Goal: Task Accomplishment & Management: Manage account settings

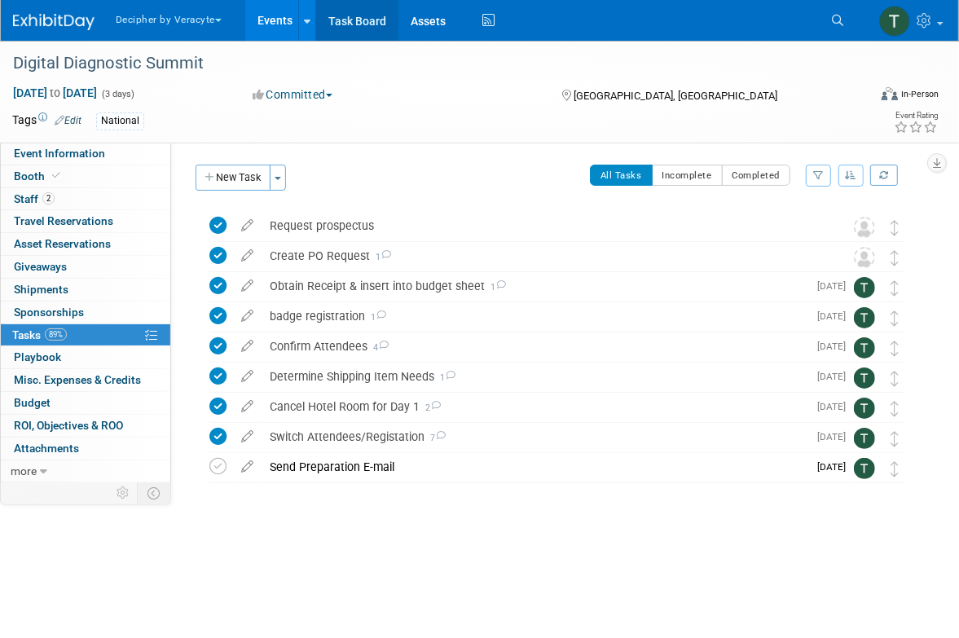
click at [376, 28] on link "Task Board" at bounding box center [357, 20] width 82 height 41
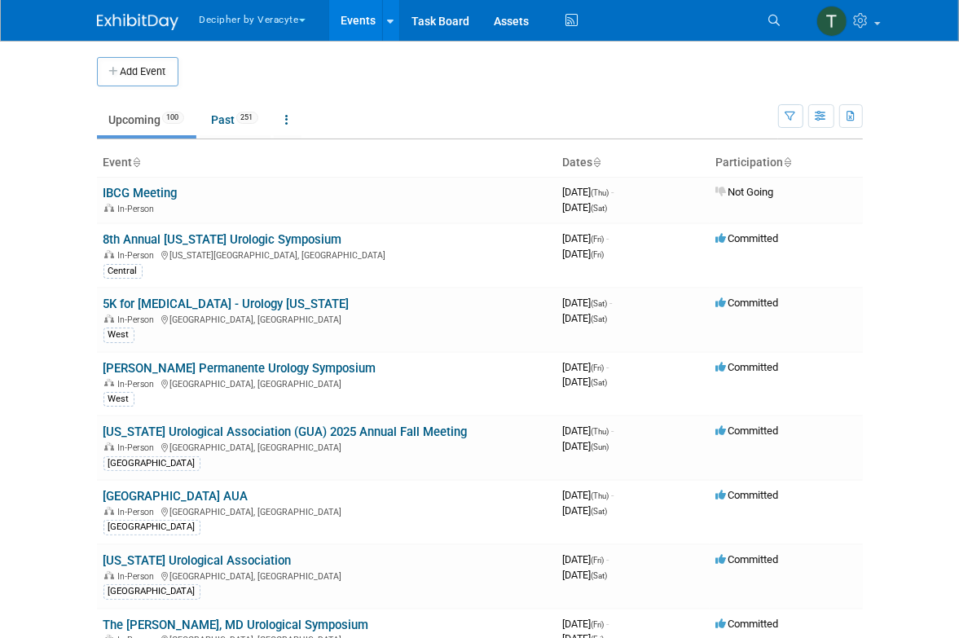
scroll to position [1545, 0]
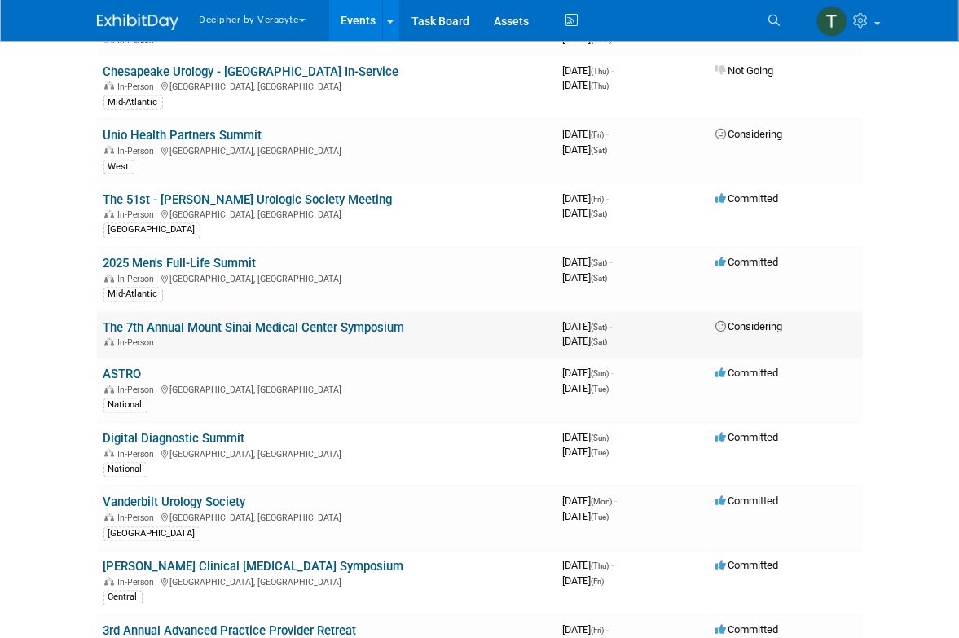
click at [376, 312] on td "The 7th Annual Mount Sinai Medical Center Symposium In-Person" at bounding box center [326, 335] width 459 height 46
click at [377, 323] on link "The 7th Annual Mount Sinai Medical Center Symposium" at bounding box center [253, 328] width 301 height 15
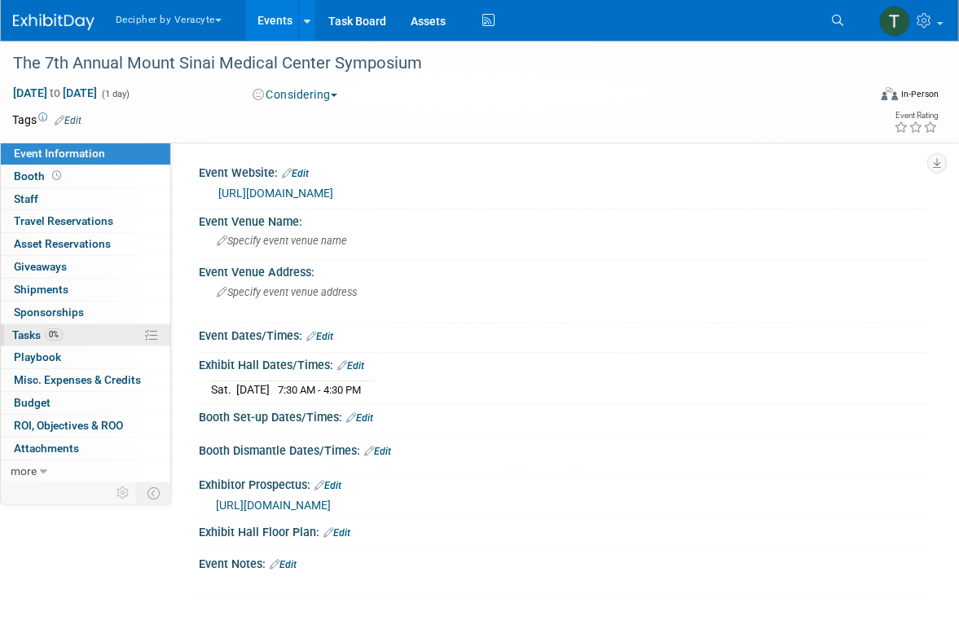
click at [72, 335] on link "0% Tasks 0%" at bounding box center [85, 335] width 169 height 22
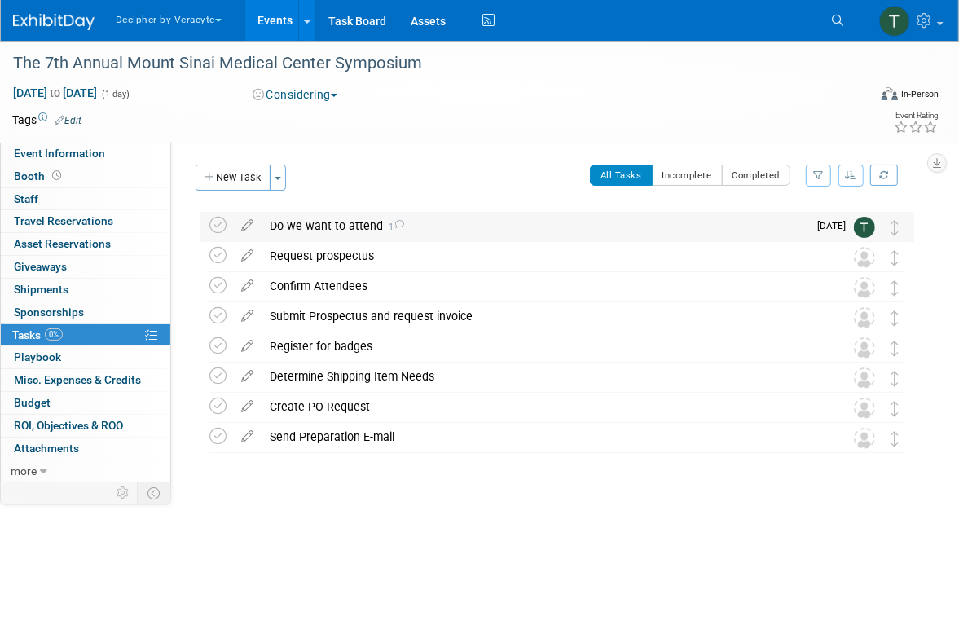
click at [347, 235] on div "Do we want to attend 1" at bounding box center [535, 226] width 546 height 28
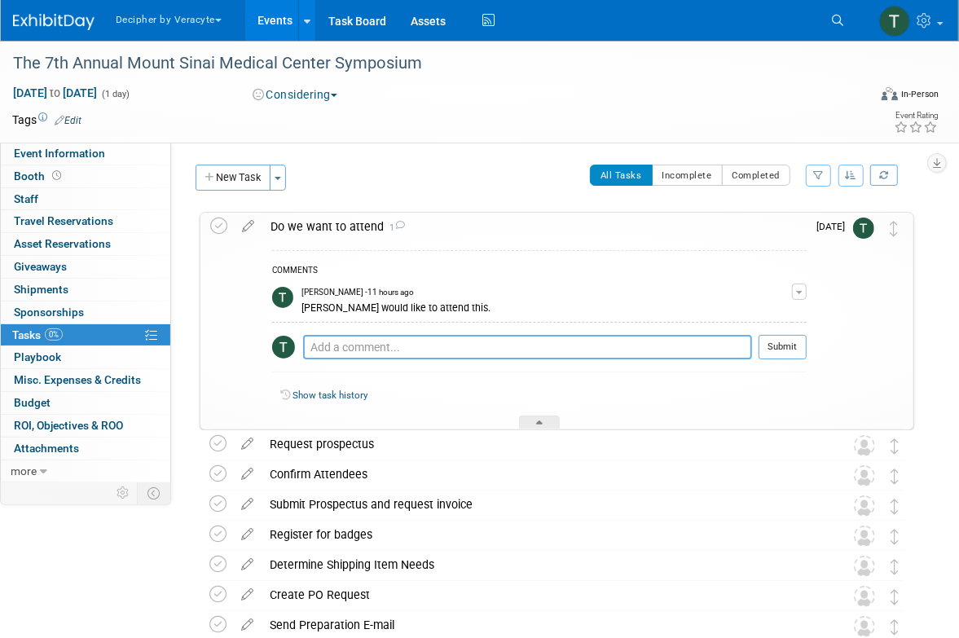
click at [381, 352] on textarea at bounding box center [527, 347] width 449 height 24
paste textarea "Hi Tony, Mount Sinai Health System is currently the highest volume multi-discip…"
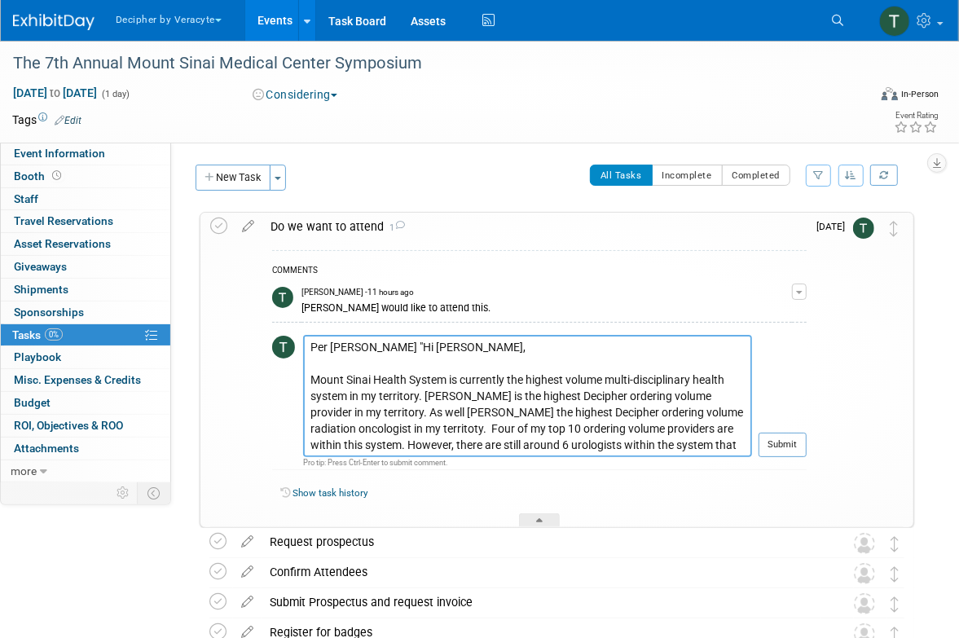
scroll to position [110, 0]
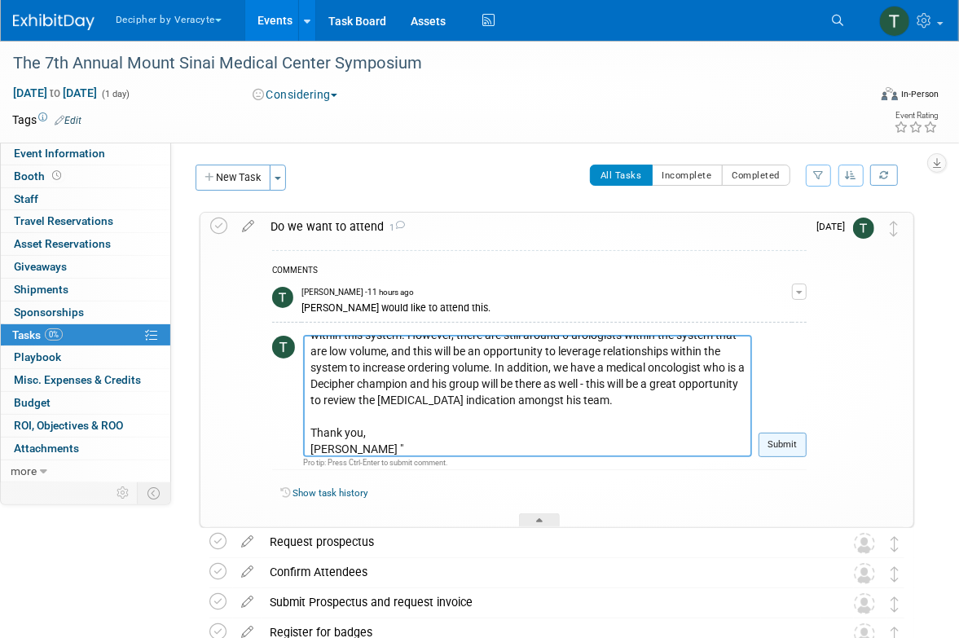
type textarea "Per Ken "Hi Tony, Mount Sinai Health System is currently the highest volume mul…"
click at [793, 456] on button "Submit" at bounding box center [782, 445] width 48 height 24
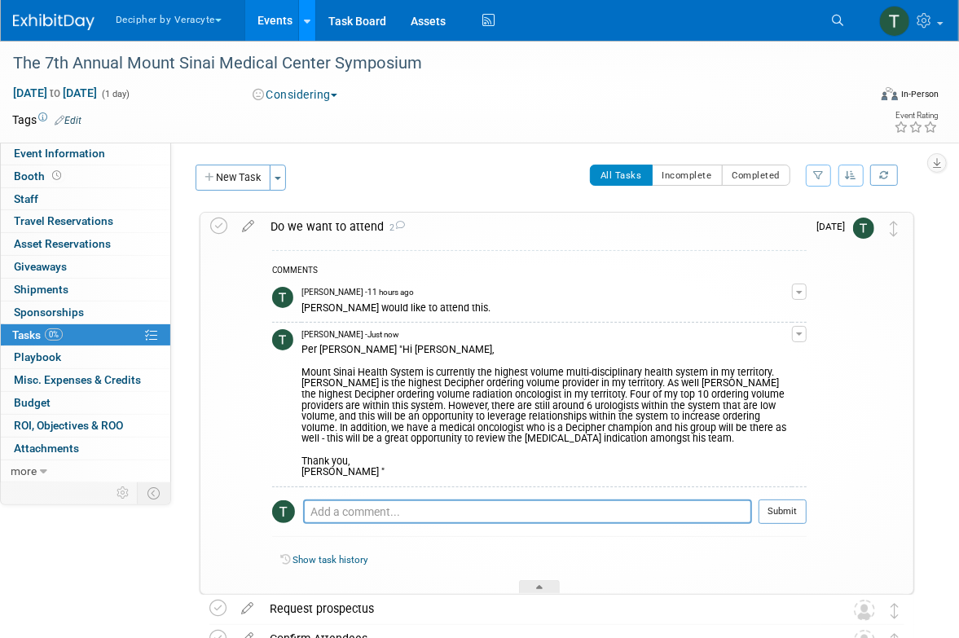
click at [311, 19] on link at bounding box center [306, 20] width 17 height 41
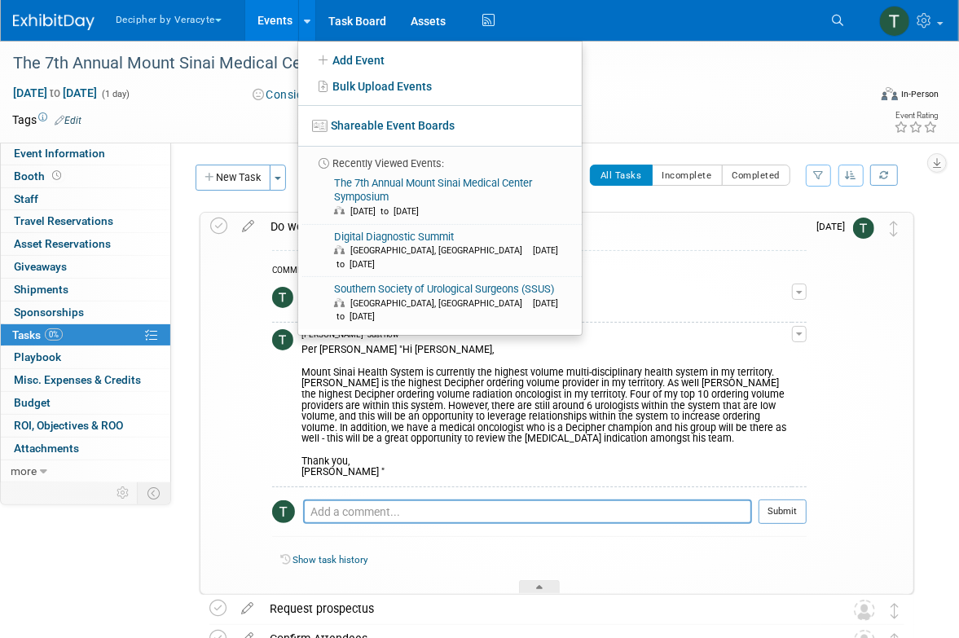
click at [274, 18] on link "Events" at bounding box center [274, 20] width 59 height 41
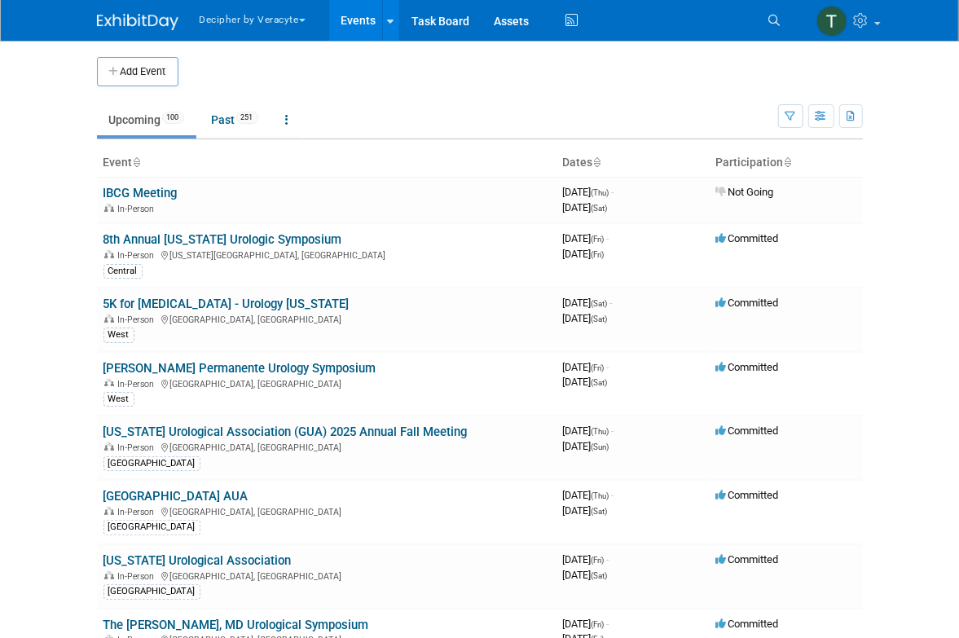
scroll to position [3601, 0]
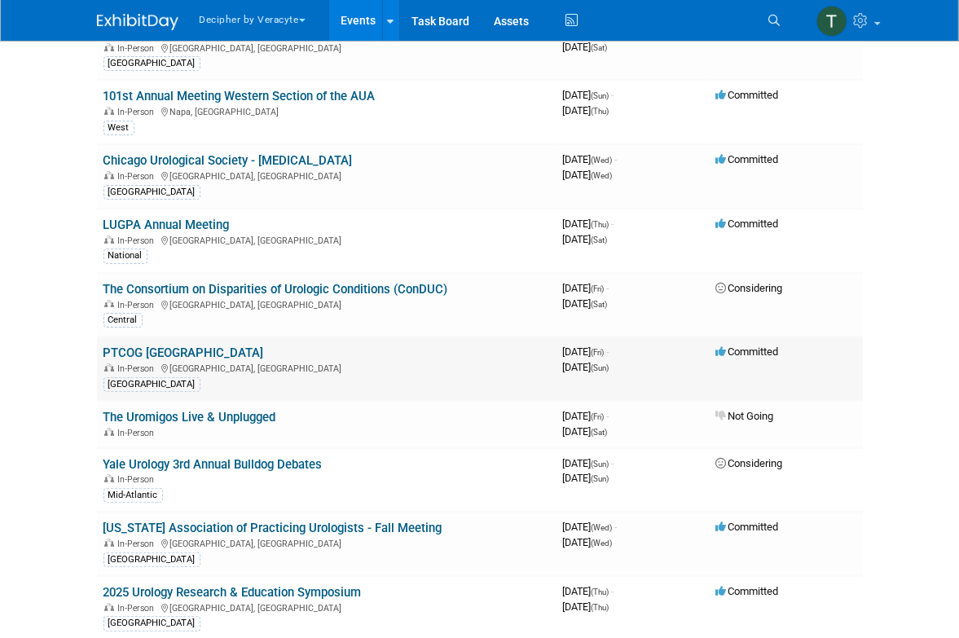
click at [198, 345] on link "PTCOG [GEOGRAPHIC_DATA]" at bounding box center [183, 352] width 160 height 15
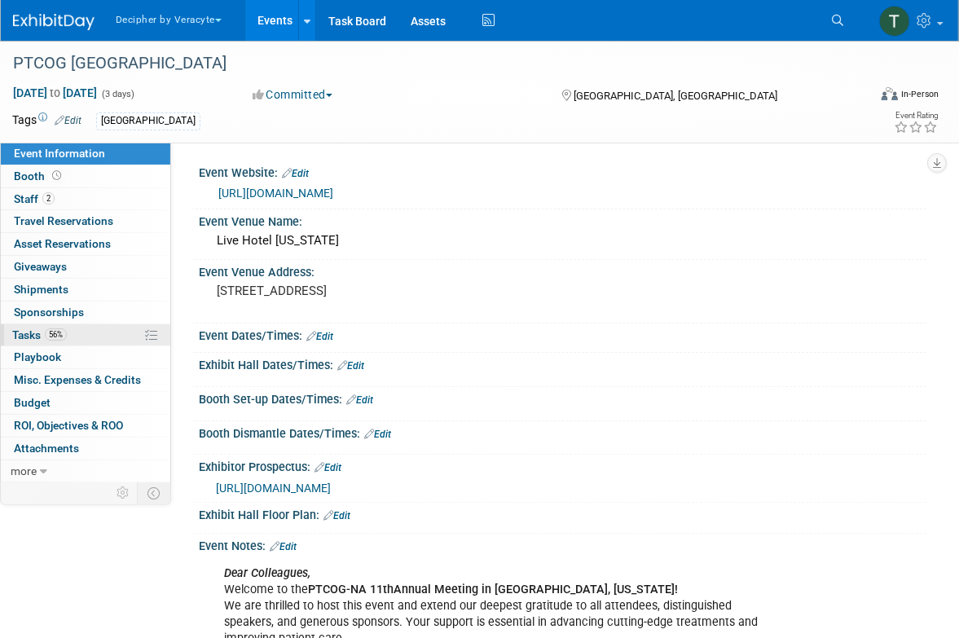
click at [95, 333] on link "56% Tasks 56%" at bounding box center [85, 335] width 169 height 22
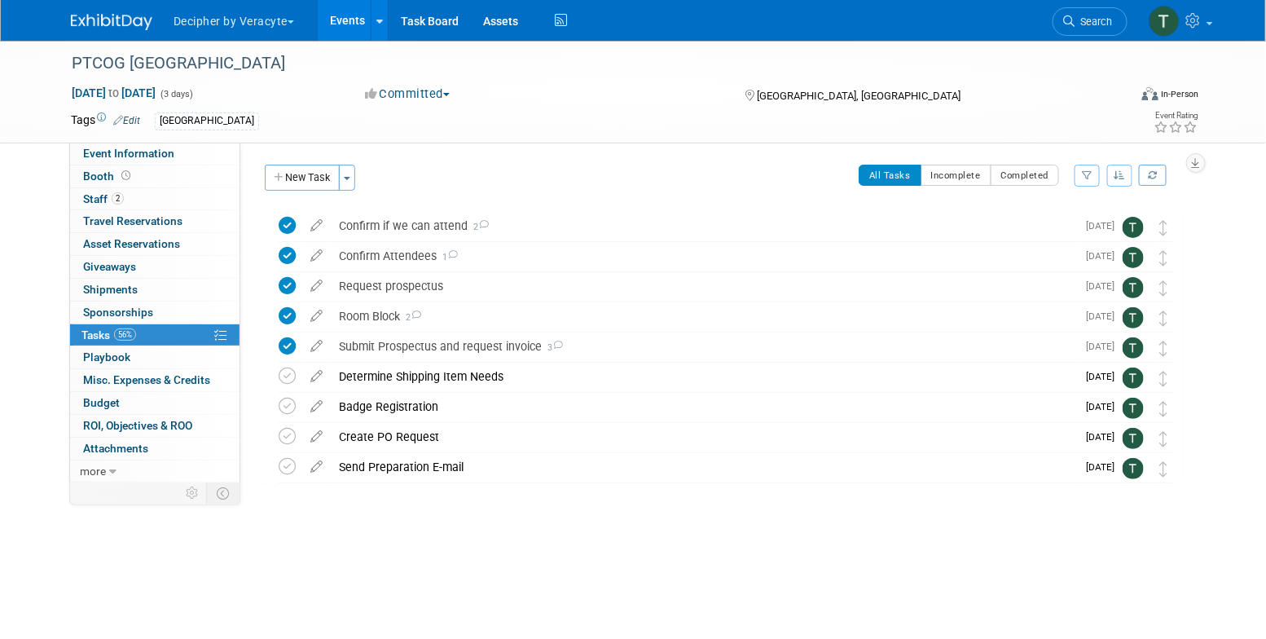
click at [350, 15] on link "Events" at bounding box center [347, 20] width 59 height 41
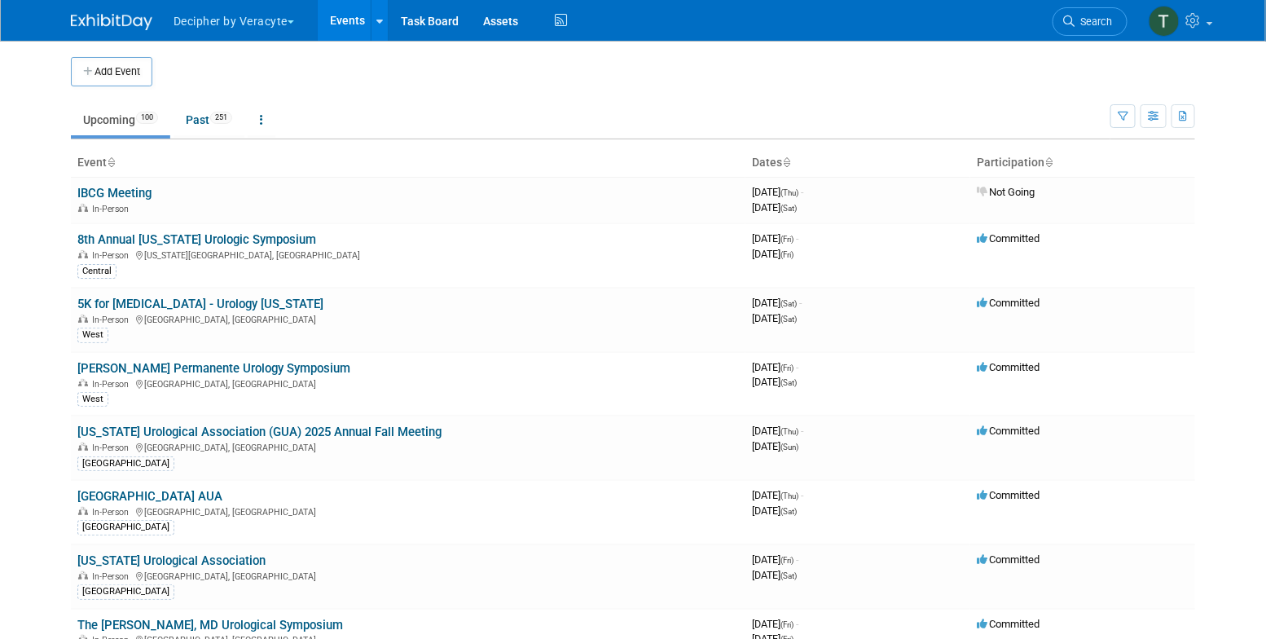
scroll to position [2548, 0]
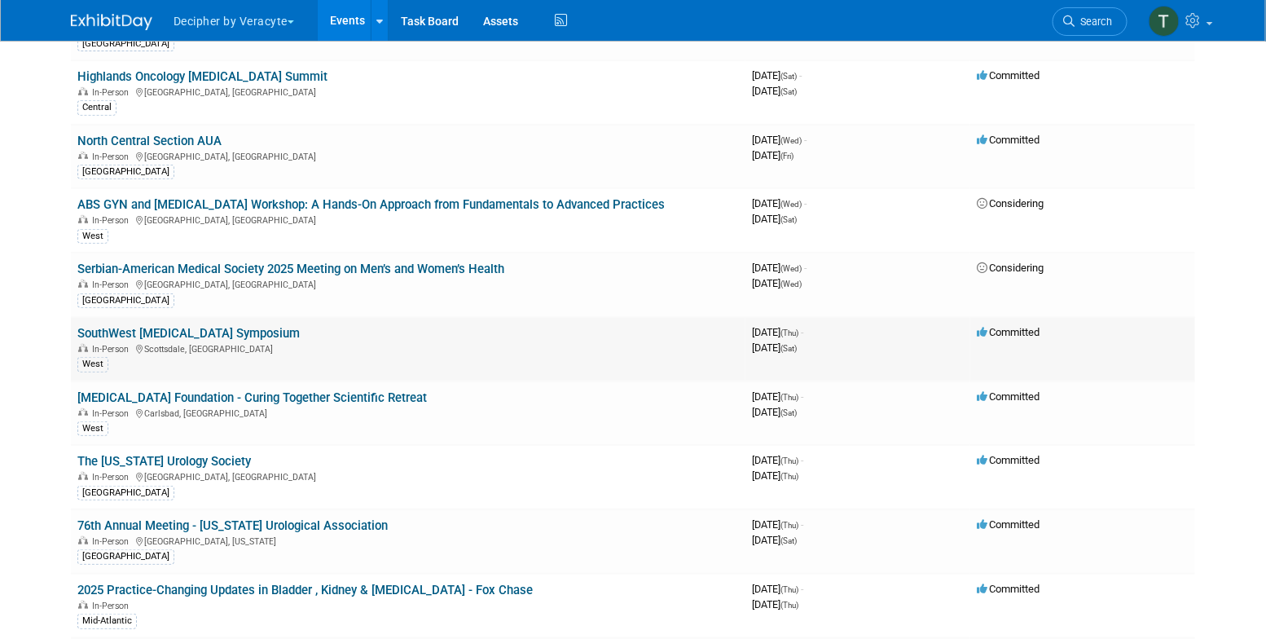
click at [193, 327] on td "SouthWest Prostate Cancer Symposium In-Person Scottsdale, AZ West" at bounding box center [408, 349] width 675 height 64
click at [196, 326] on link "SouthWest [MEDICAL_DATA] Symposium" at bounding box center [188, 333] width 222 height 15
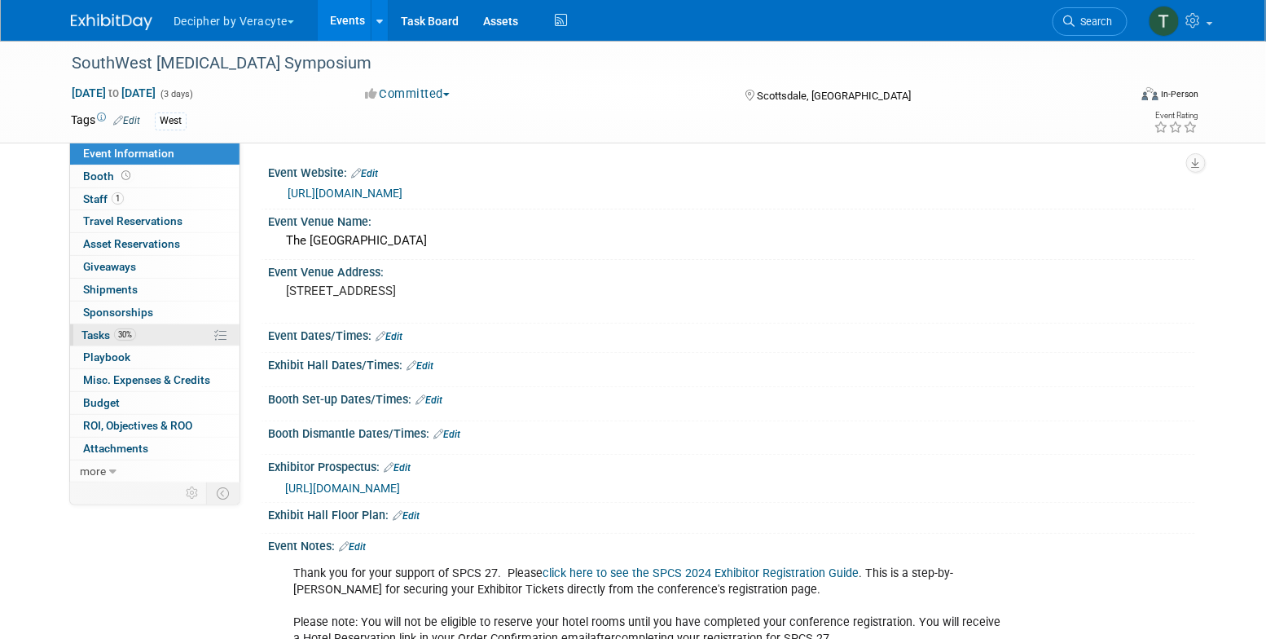
click at [158, 328] on link "30% Tasks 30%" at bounding box center [154, 335] width 169 height 22
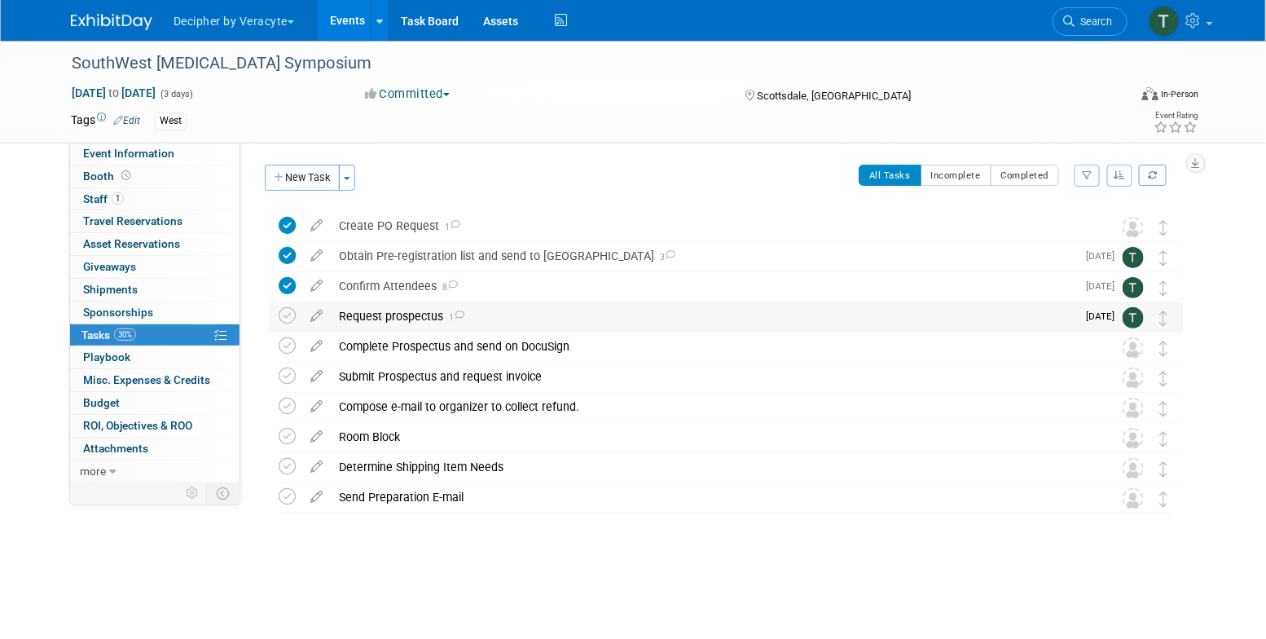
click at [372, 326] on div "Request prospectus 1" at bounding box center [703, 316] width 745 height 28
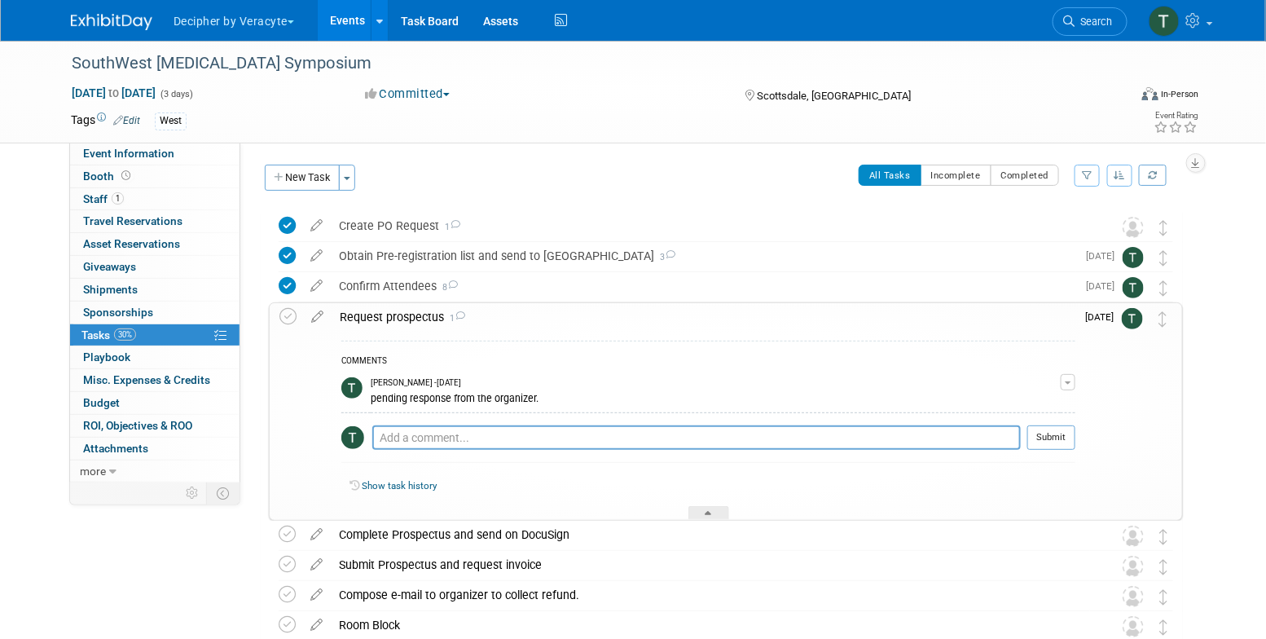
click at [372, 327] on div "Request prospectus 1" at bounding box center [704, 317] width 744 height 28
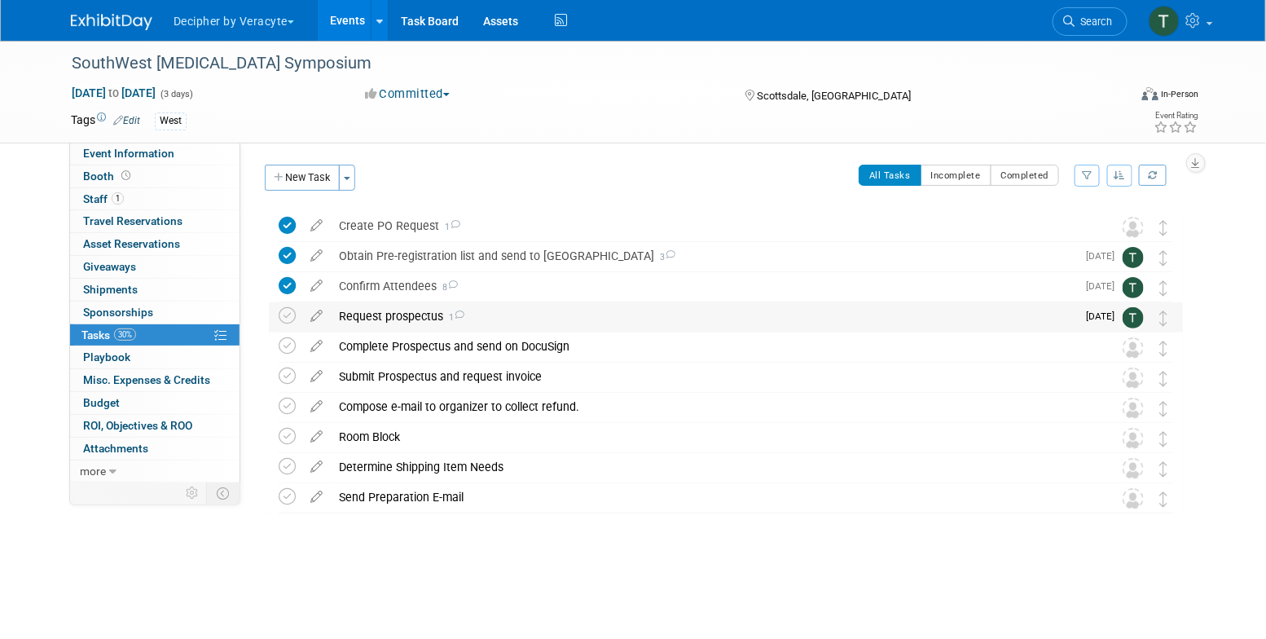
click at [372, 327] on div "Request prospectus 1" at bounding box center [703, 316] width 745 height 28
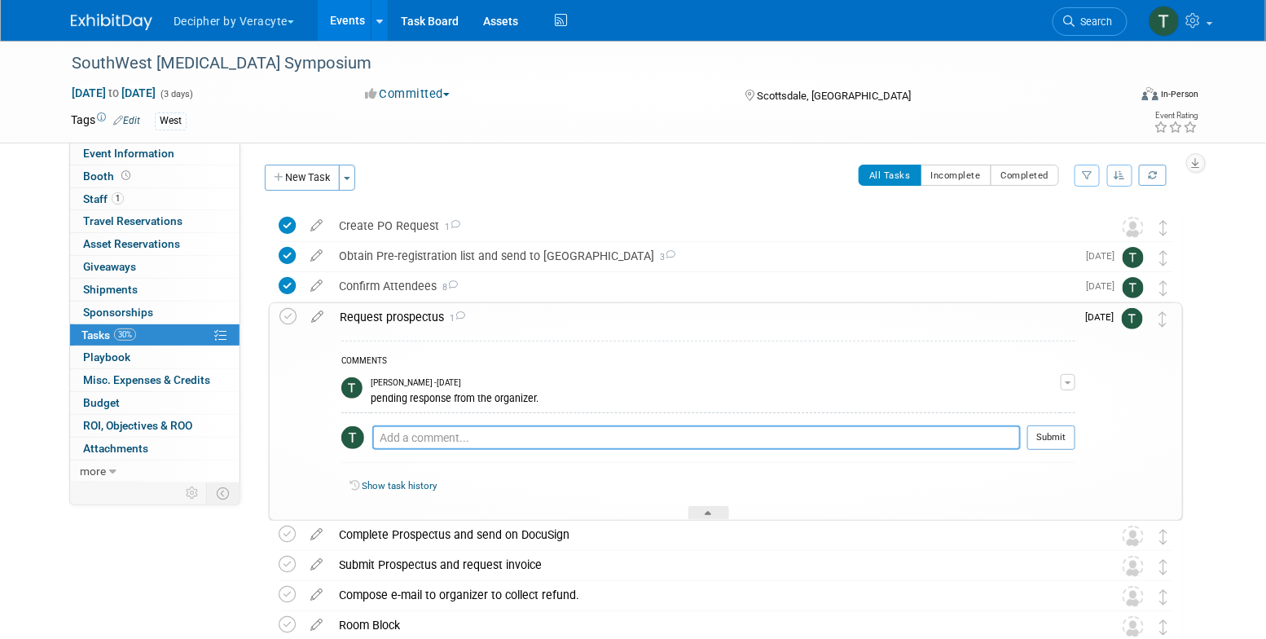
click at [427, 446] on textarea at bounding box center [696, 437] width 649 height 24
type textarea "pending response from Denise."
click at [1075, 439] on td "Aug 12" at bounding box center [1098, 411] width 46 height 216
click at [1062, 439] on button "Submit" at bounding box center [1051, 437] width 48 height 24
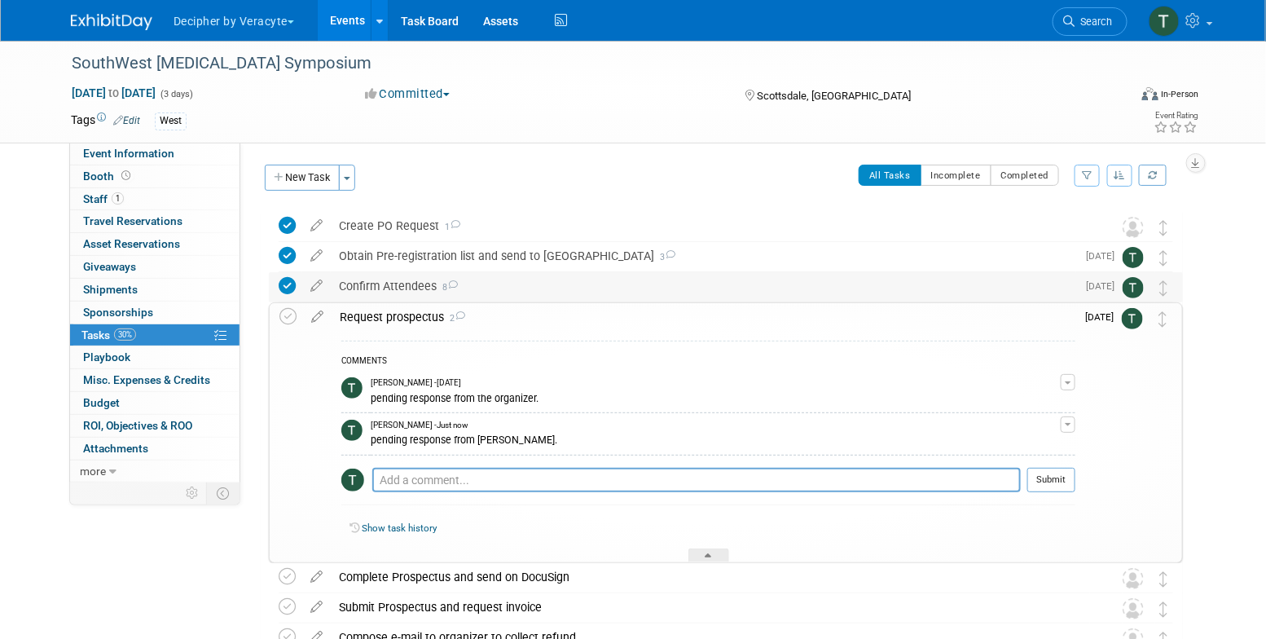
click at [787, 299] on div "Confirm Attendees 8" at bounding box center [703, 286] width 745 height 28
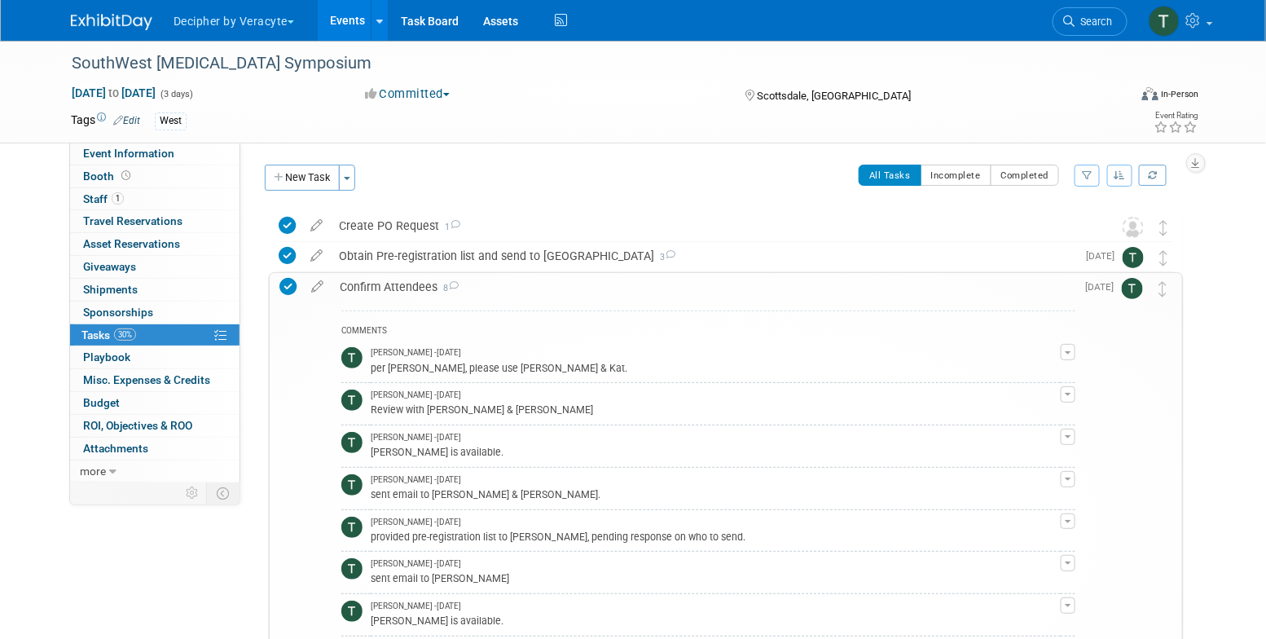
click at [785, 288] on div "Confirm Attendees 8" at bounding box center [704, 287] width 744 height 28
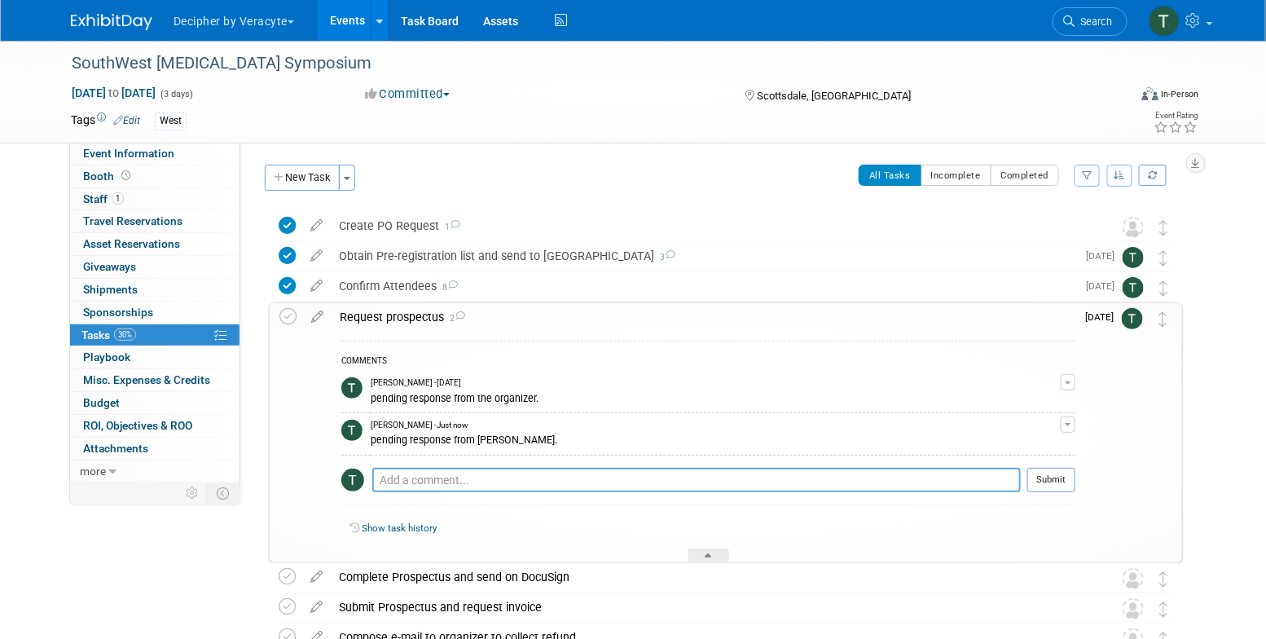
click at [785, 309] on div "Request prospectus 2" at bounding box center [704, 317] width 744 height 28
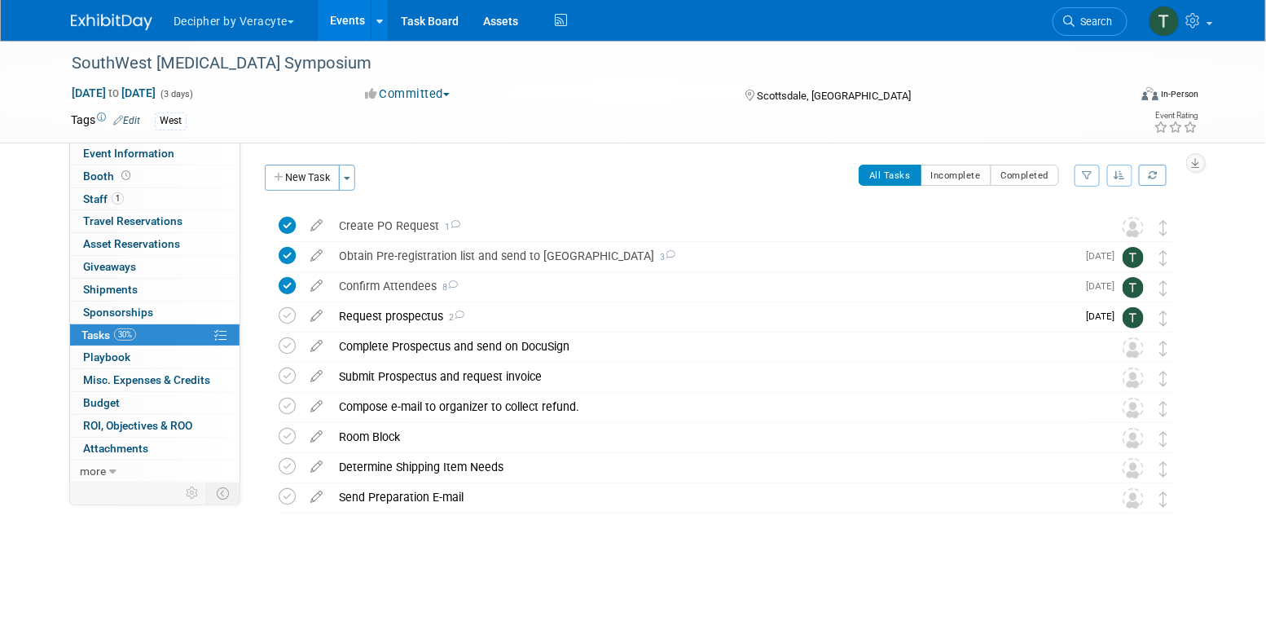
click at [335, 32] on link "Events" at bounding box center [347, 20] width 59 height 41
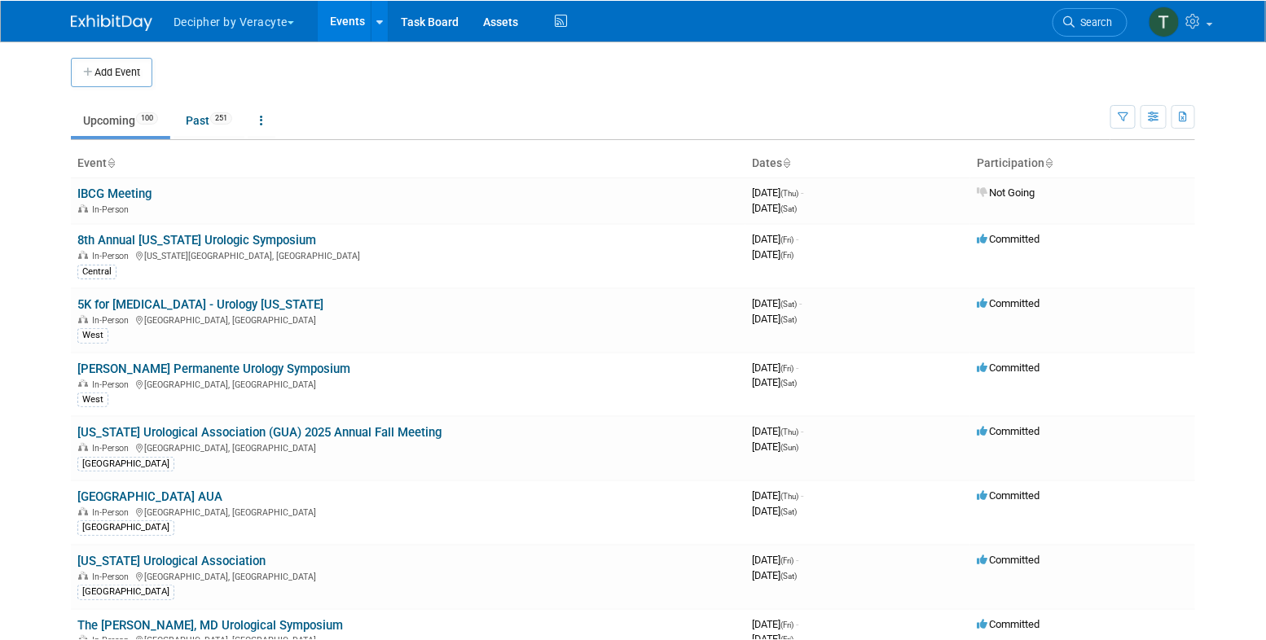
scroll to position [4778, 0]
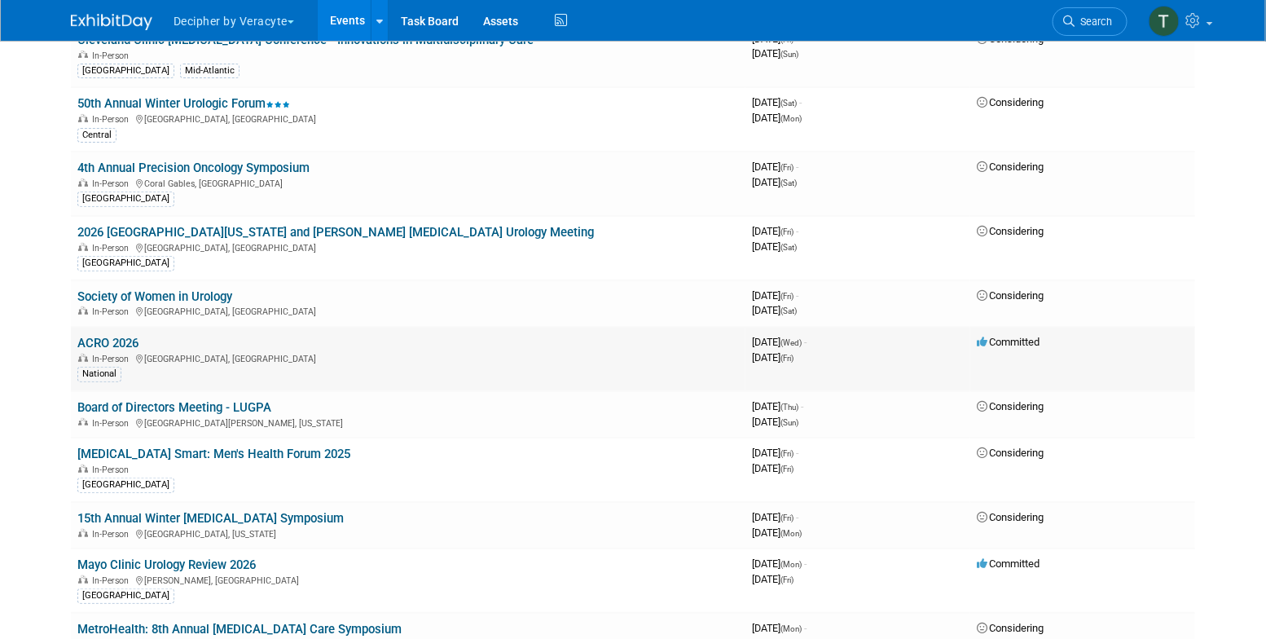
click at [130, 336] on link "ACRO 2026" at bounding box center [107, 343] width 61 height 15
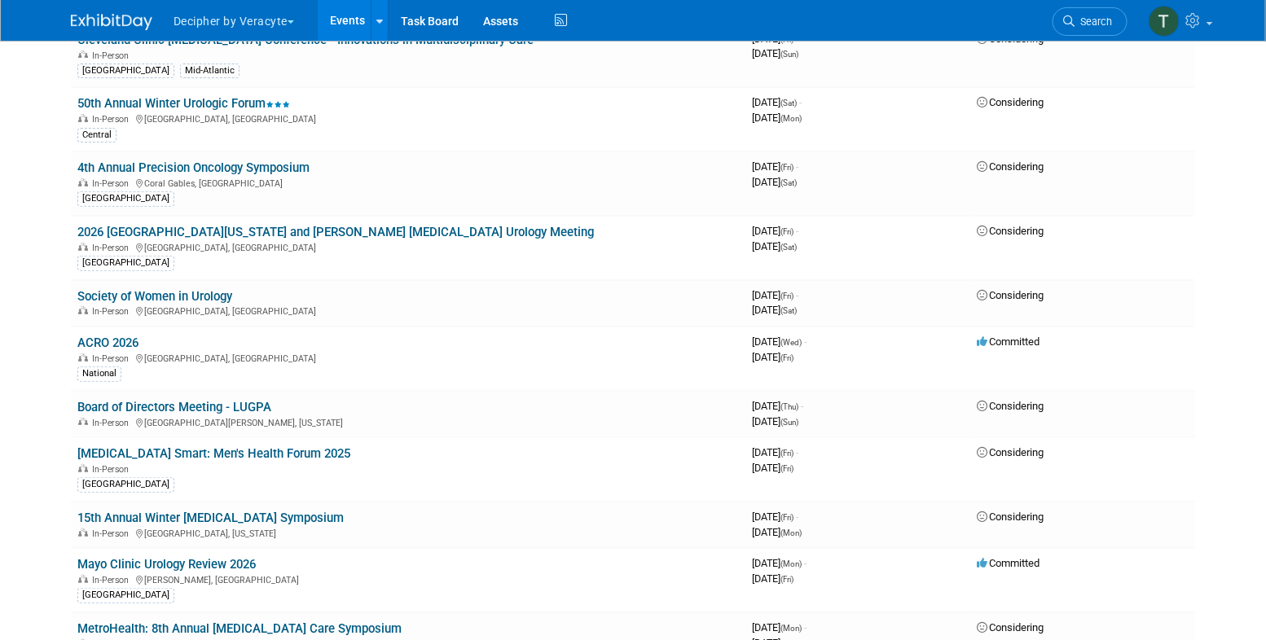
click at [356, 35] on link "Events" at bounding box center [347, 20] width 59 height 41
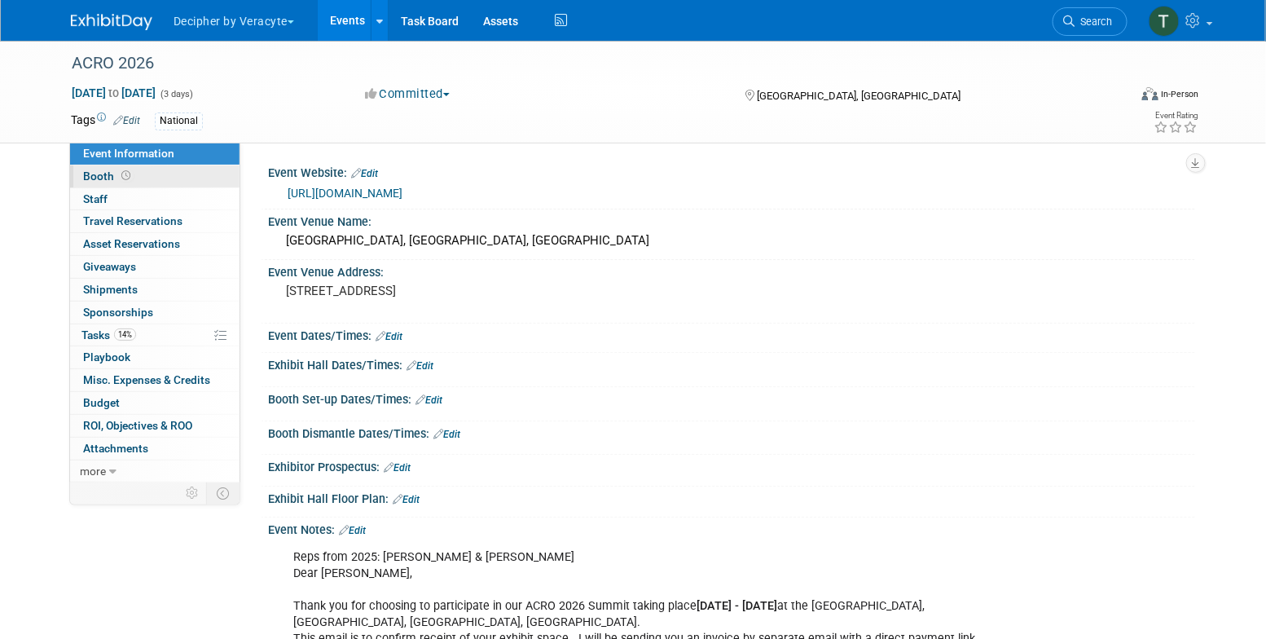
click at [157, 182] on link "Booth" at bounding box center [154, 176] width 169 height 22
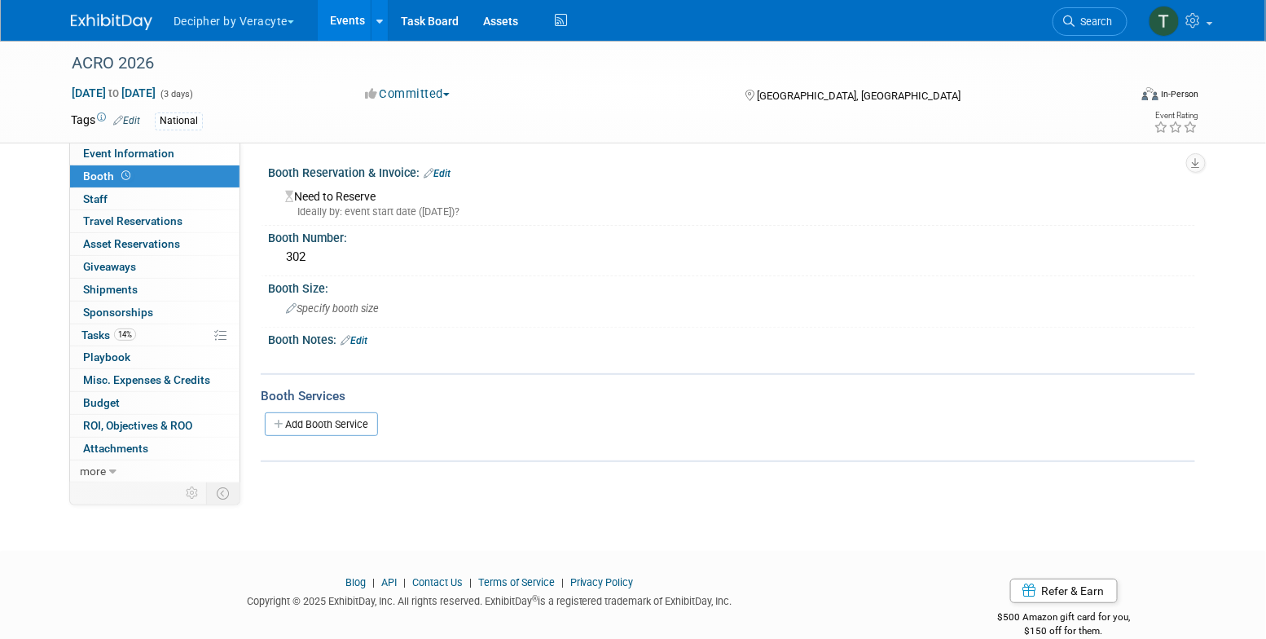
click at [451, 168] on link "Edit" at bounding box center [437, 173] width 27 height 11
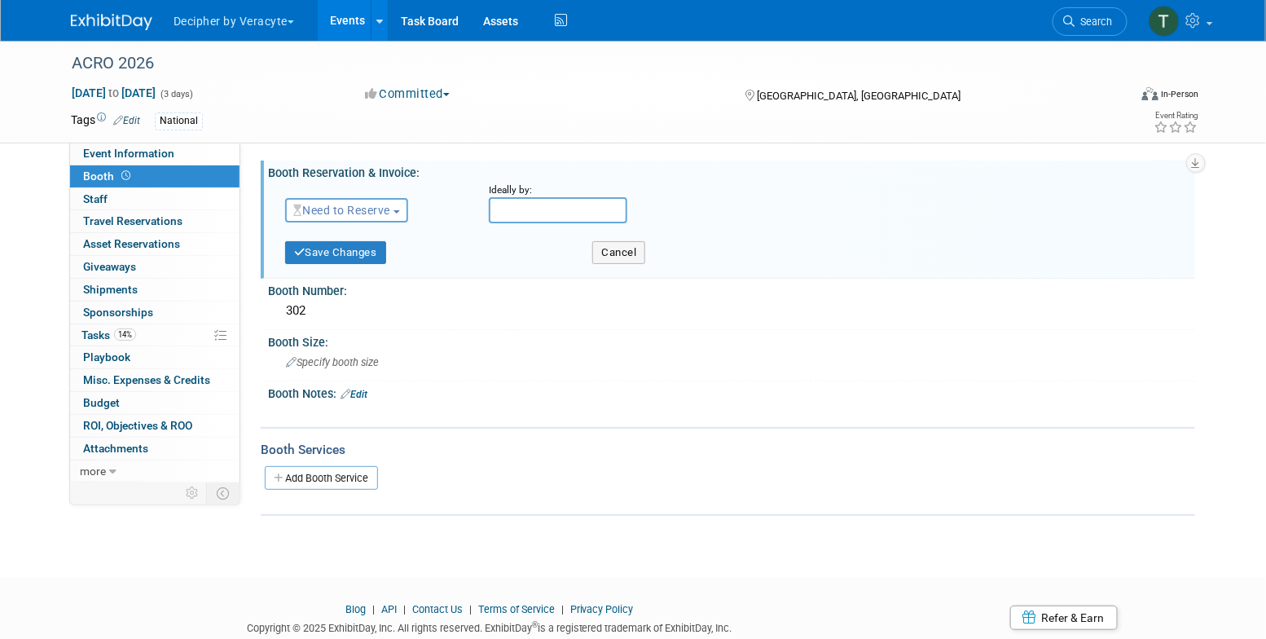
click at [313, 213] on span "Need to Reserve" at bounding box center [341, 210] width 97 height 13
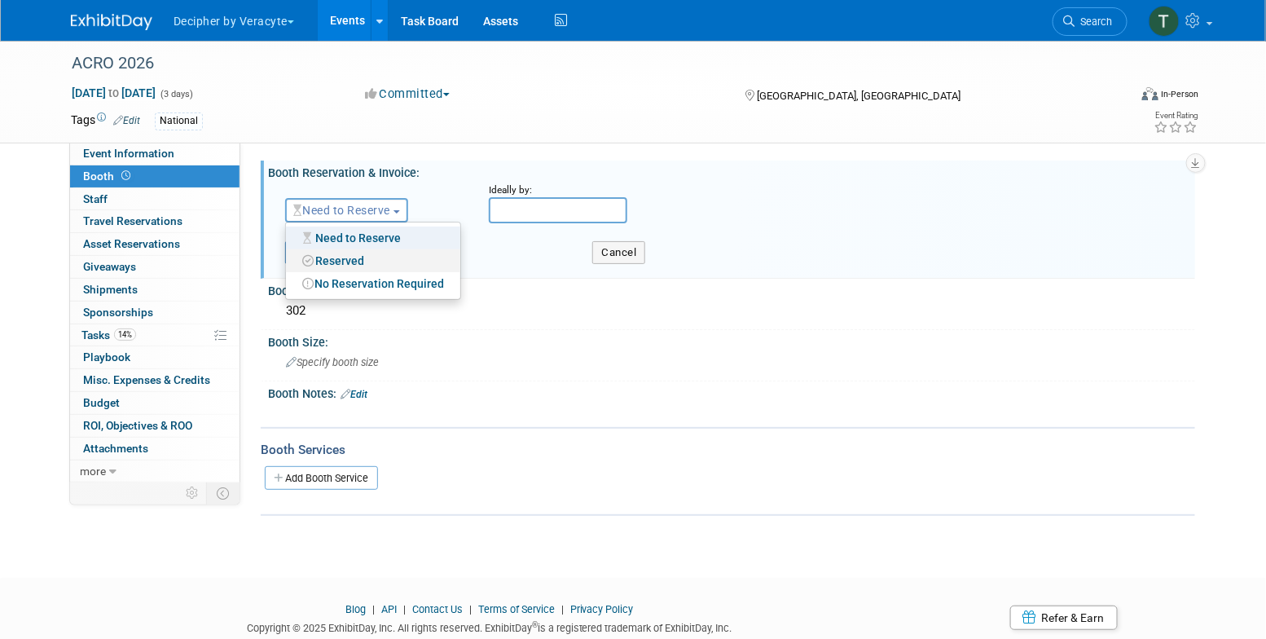
click at [336, 257] on link "Reserved" at bounding box center [373, 260] width 174 height 23
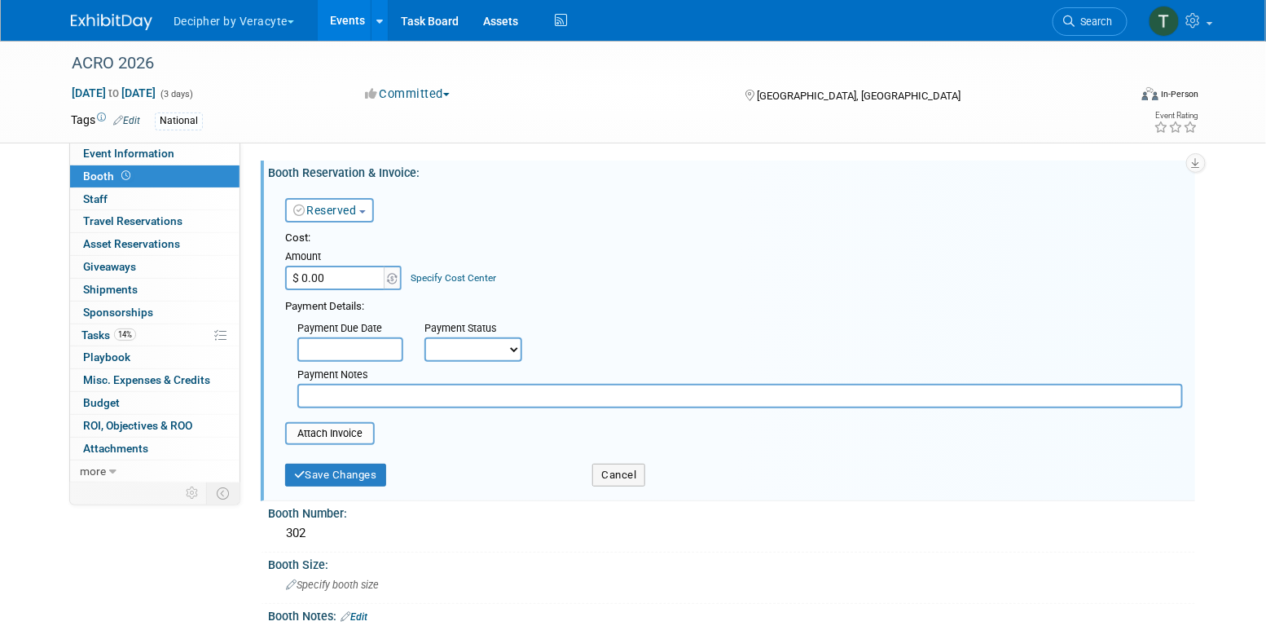
click at [336, 285] on input "$ 0.00" at bounding box center [336, 278] width 102 height 24
type input "$ 3,950.00"
click at [315, 486] on div "Save Changes Cancel" at bounding box center [734, 474] width 898 height 42
click at [304, 456] on div "Save Changes" at bounding box center [426, 469] width 307 height 33
click at [304, 458] on div "Save Changes" at bounding box center [426, 469] width 307 height 33
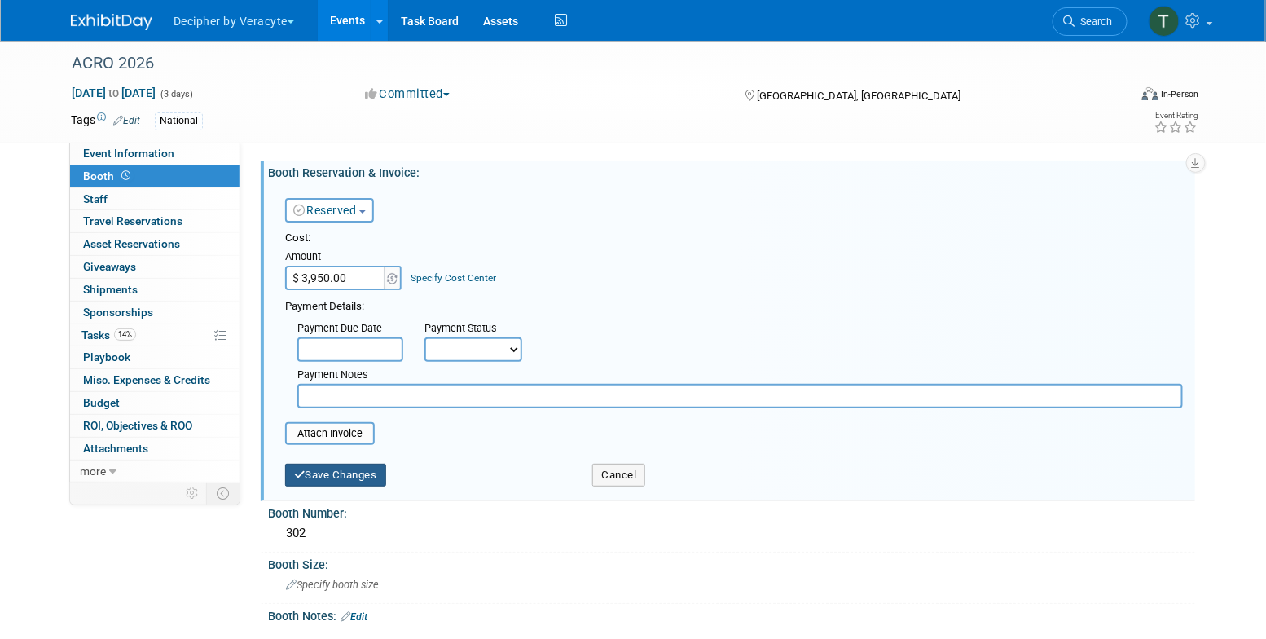
click at [304, 469] on icon "submit" at bounding box center [299, 474] width 11 height 11
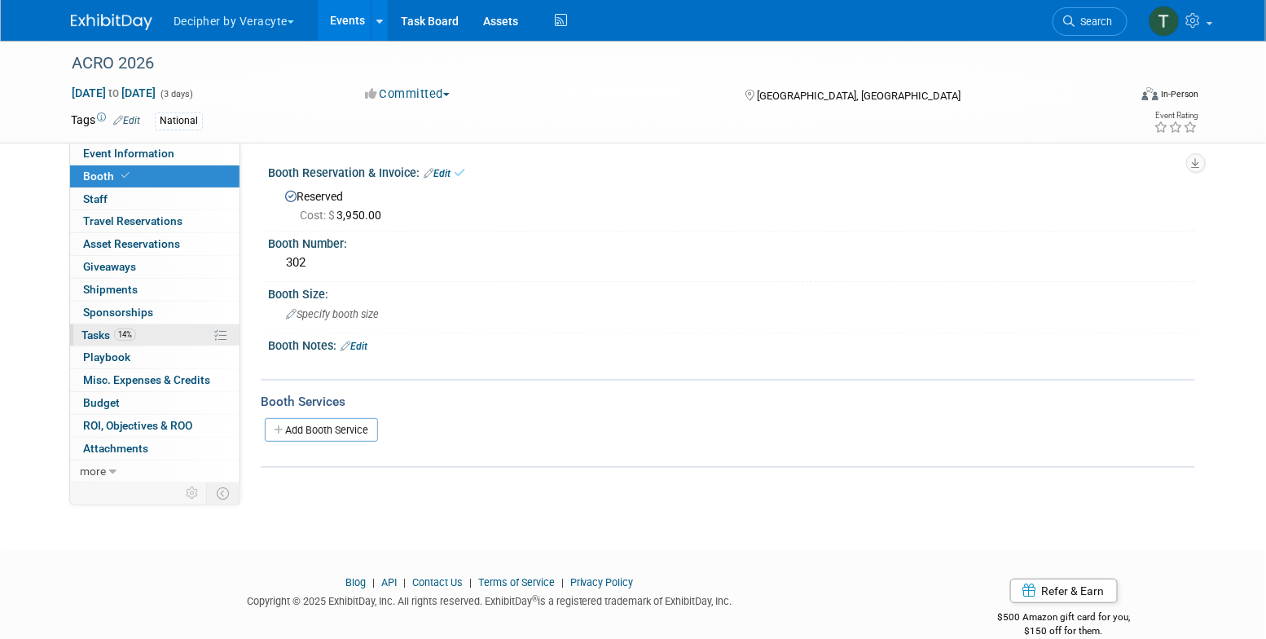
click at [162, 329] on link "14% Tasks 14%" at bounding box center [154, 335] width 169 height 22
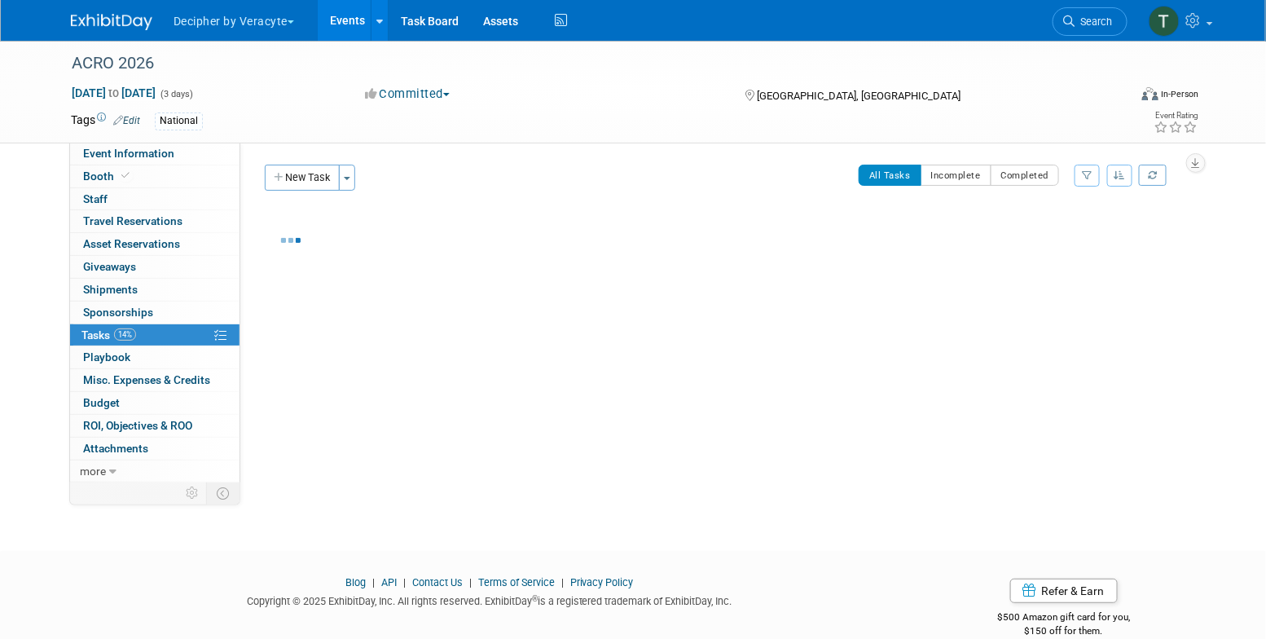
click at [162, 329] on link "14% Tasks 14%" at bounding box center [154, 335] width 169 height 22
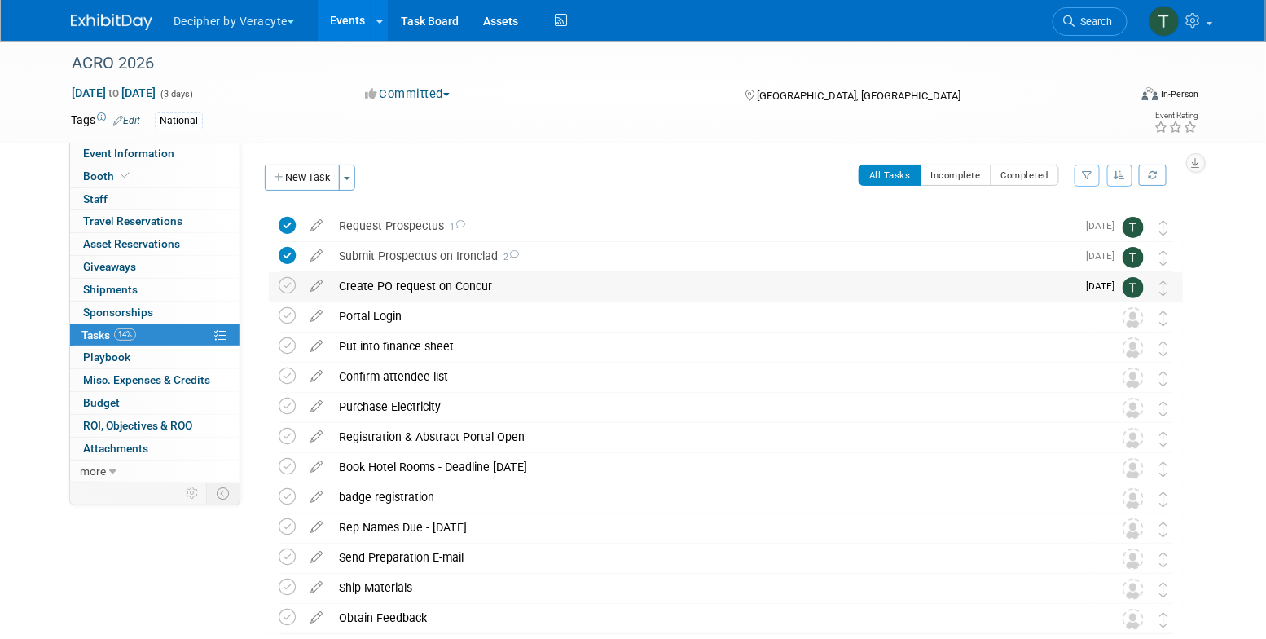
click at [398, 290] on div "Create PO request on Concur" at bounding box center [703, 286] width 745 height 28
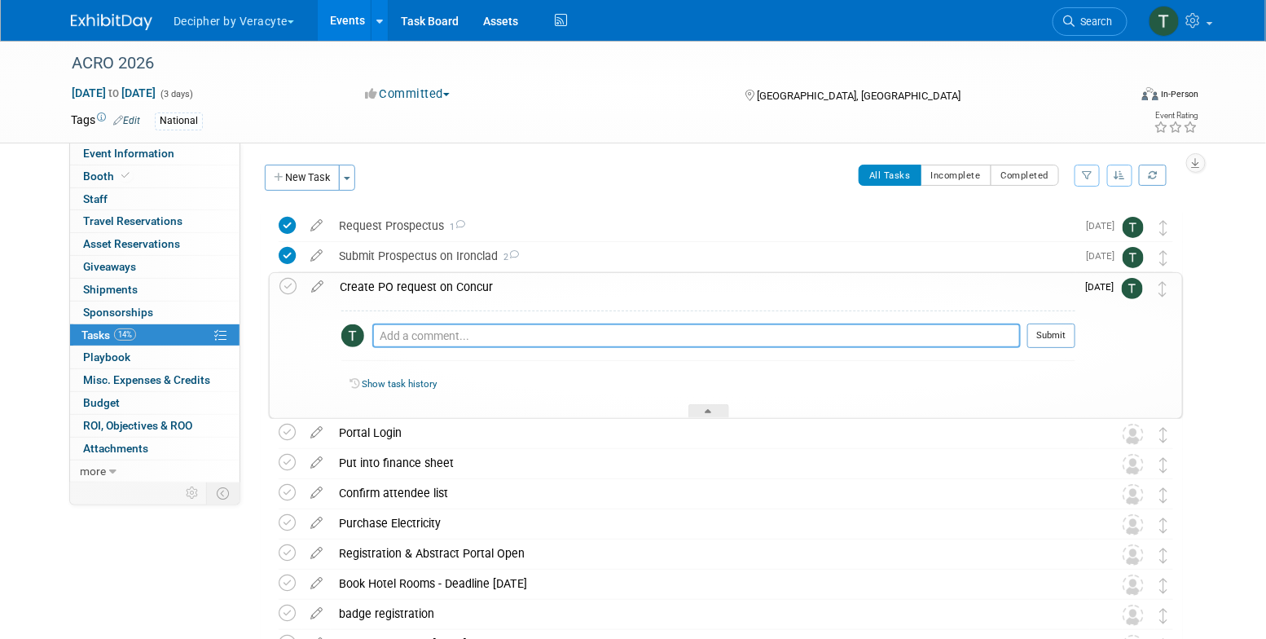
click at [454, 341] on textarea at bounding box center [696, 335] width 649 height 24
type textarea "completed via email"
click at [1072, 352] on div at bounding box center [1051, 354] width 48 height 12
click at [1072, 350] on div at bounding box center [1051, 354] width 48 height 12
click at [1066, 341] on button "Submit" at bounding box center [1051, 335] width 48 height 24
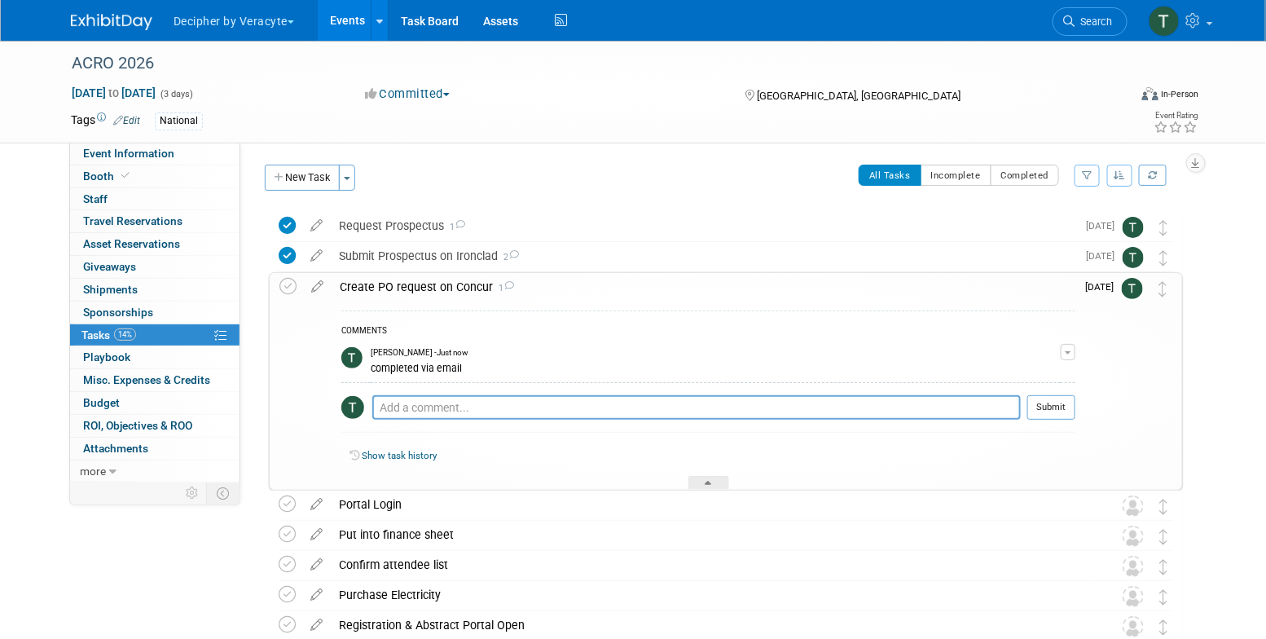
click at [380, 275] on div "Create PO request on Concur 1" at bounding box center [704, 287] width 744 height 28
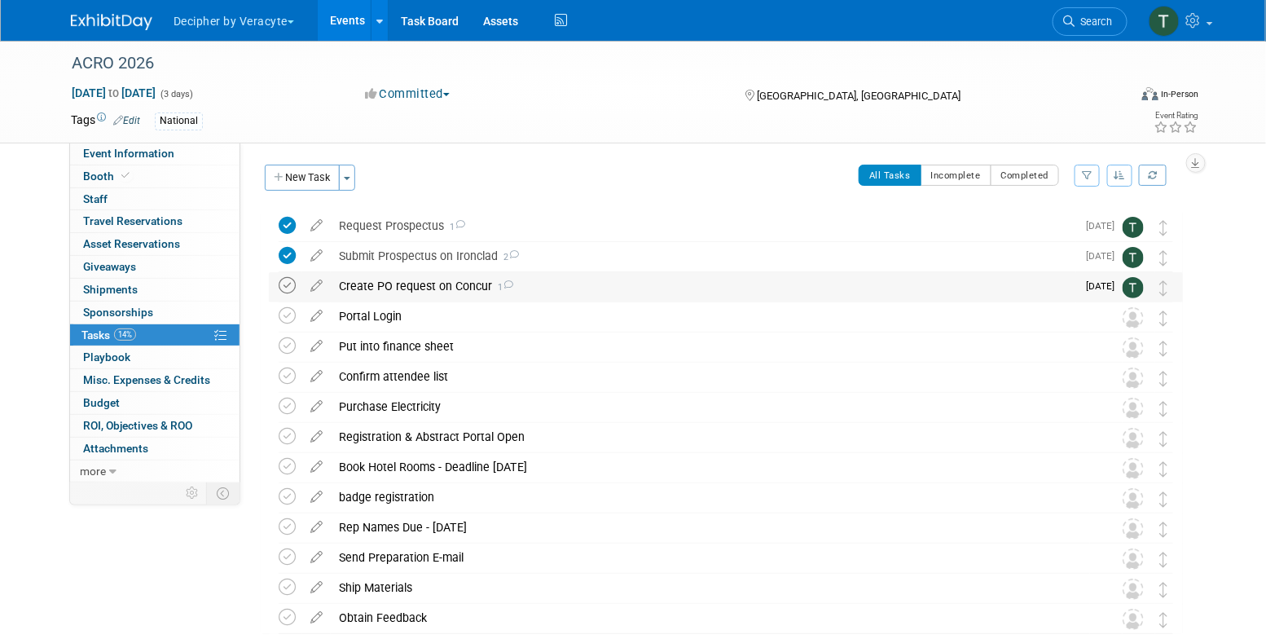
click at [283, 280] on icon at bounding box center [287, 285] width 17 height 17
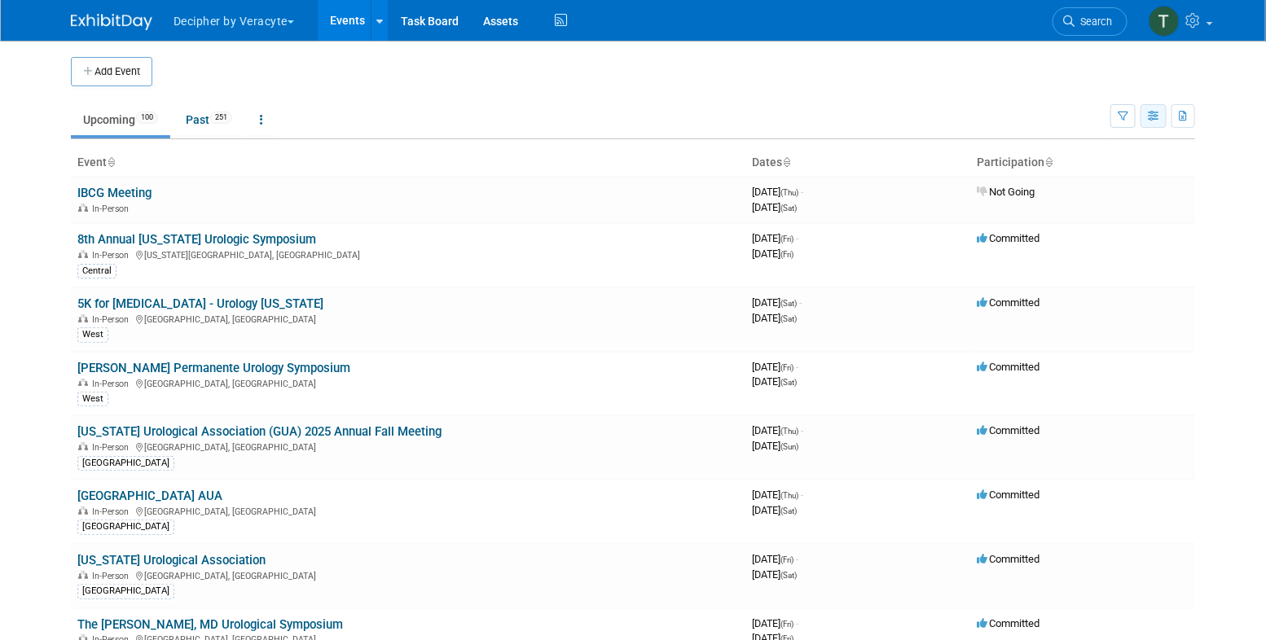
click at [1159, 115] on icon "button" at bounding box center [1154, 117] width 12 height 11
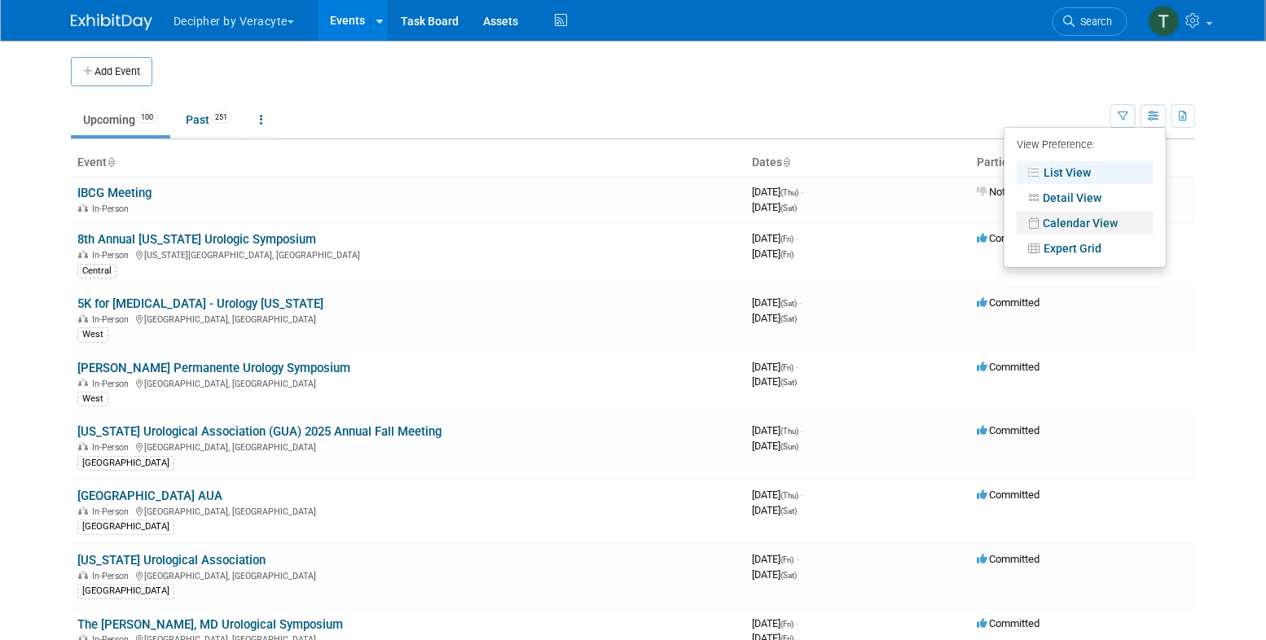
click at [1078, 218] on link "Calendar View" at bounding box center [1085, 223] width 137 height 23
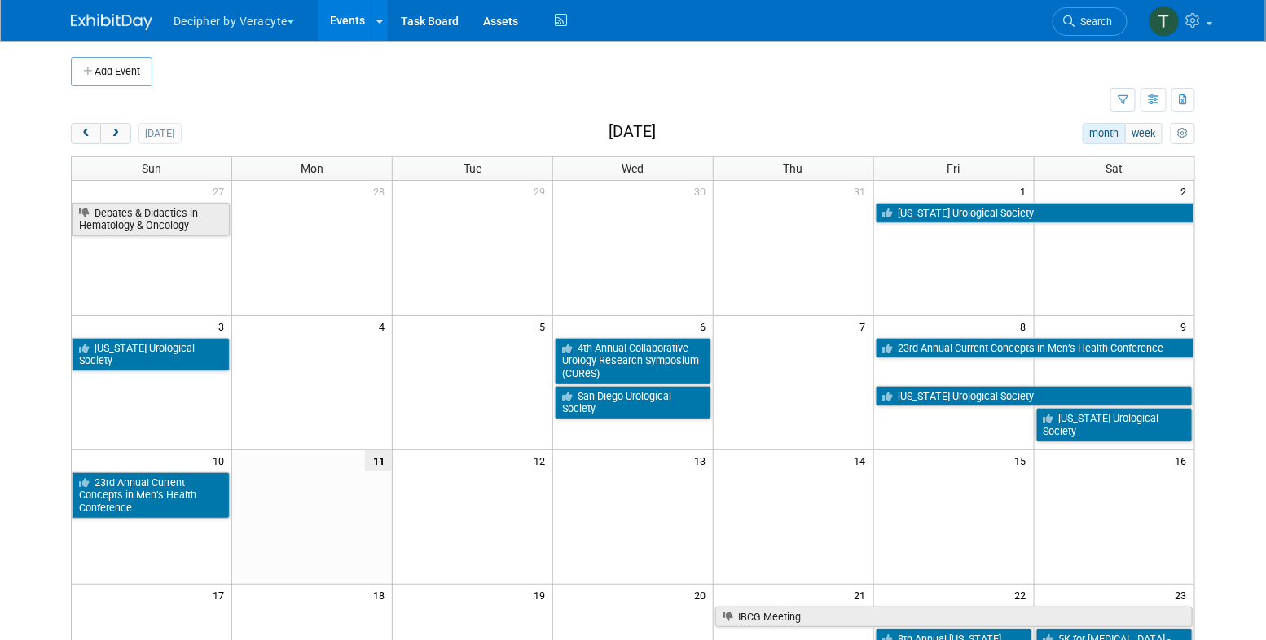
click at [121, 116] on div "Add Event New Event Duplicate Event Warning There is another event in your work…" at bounding box center [633, 531] width 1149 height 981
click at [118, 132] on span "next" at bounding box center [115, 134] width 12 height 11
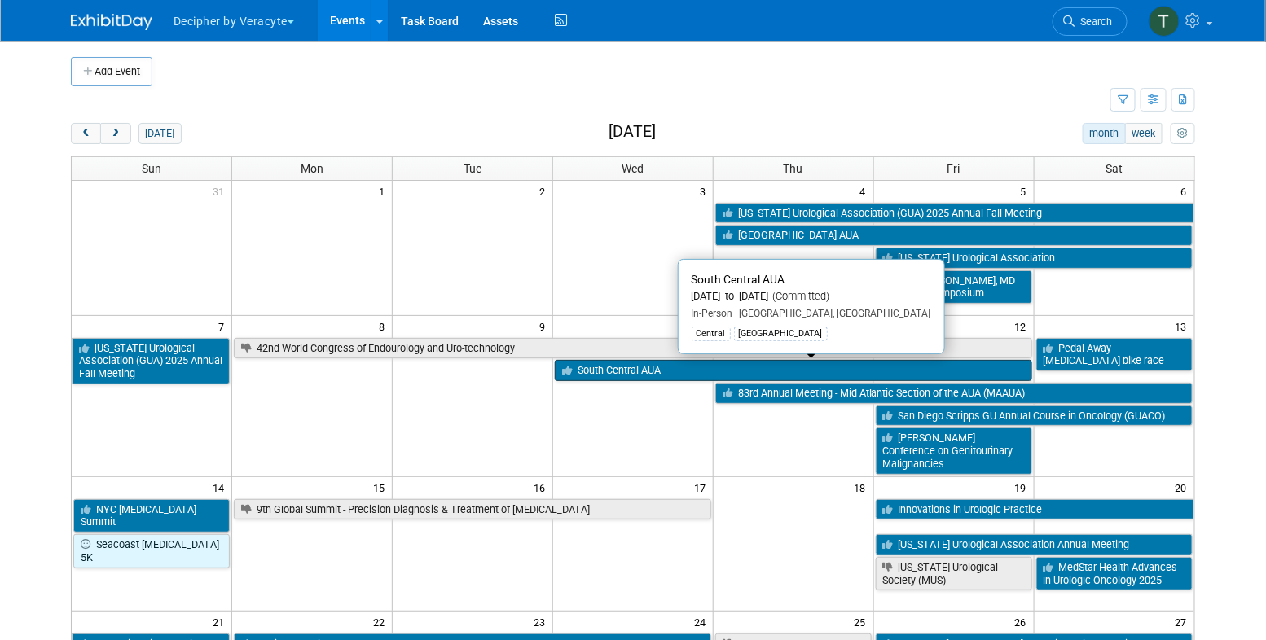
click at [644, 374] on link "South Central AUA" at bounding box center [793, 370] width 477 height 21
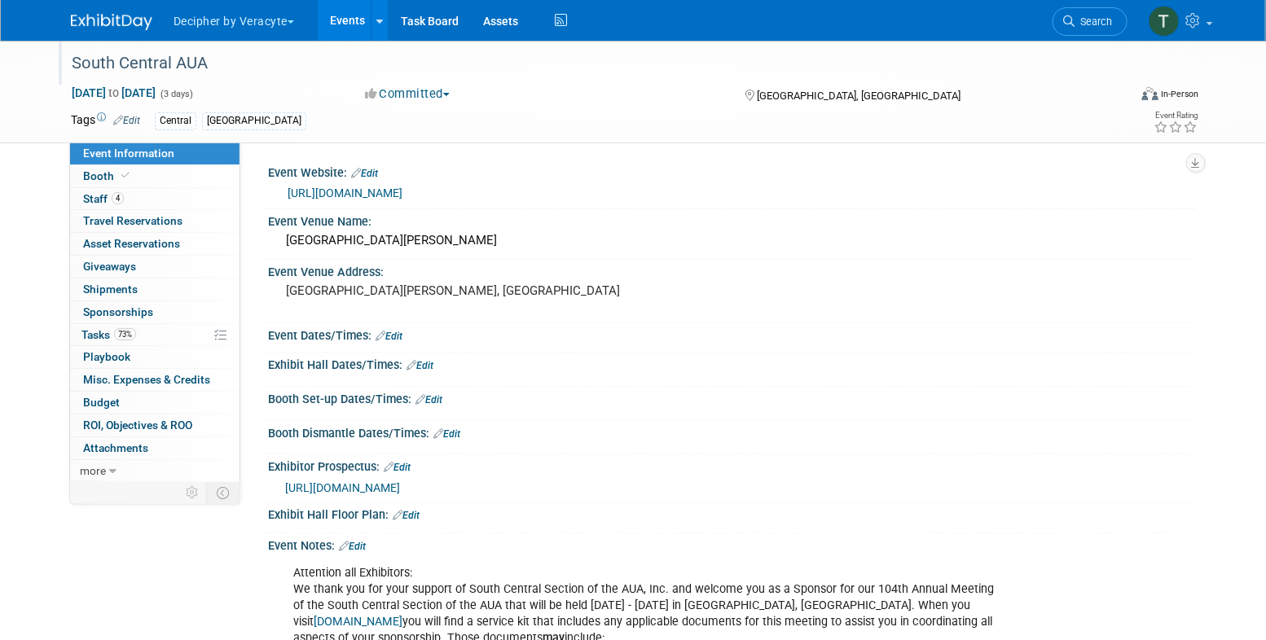
click at [257, 60] on div "South Central AUA" at bounding box center [584, 63] width 1037 height 29
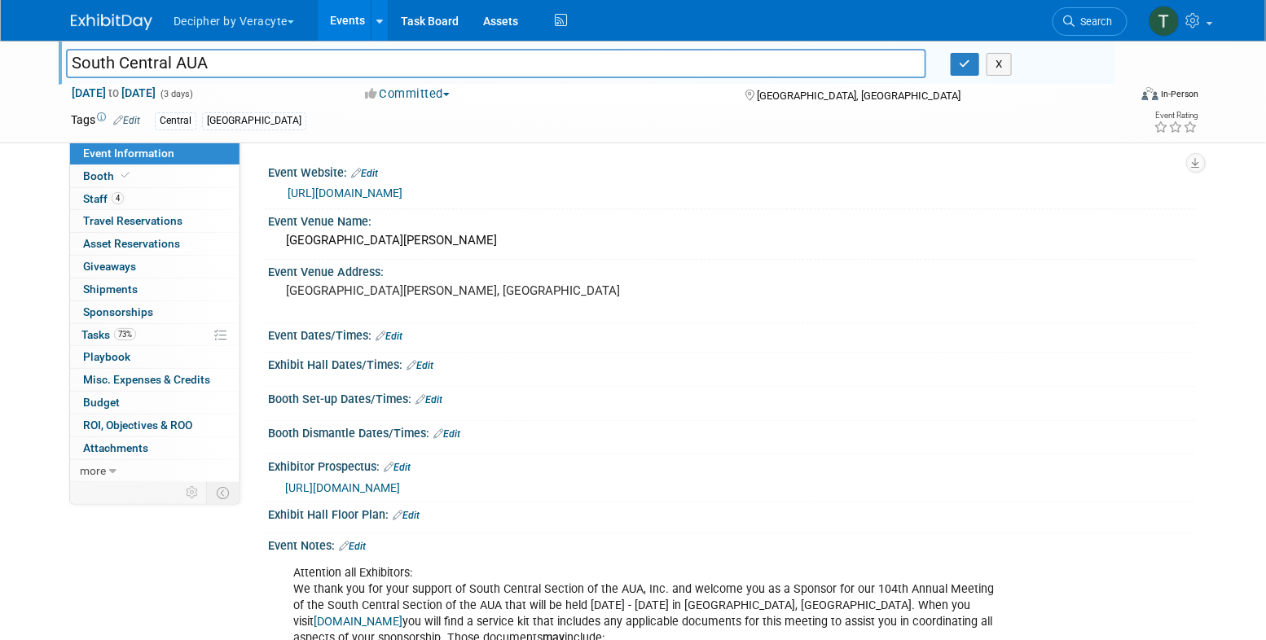
click at [257, 60] on input "South Central AUA" at bounding box center [496, 63] width 860 height 29
click at [372, 188] on link "[URL][DOMAIN_NAME]" at bounding box center [345, 193] width 115 height 13
